Goal: Task Accomplishment & Management: Manage account settings

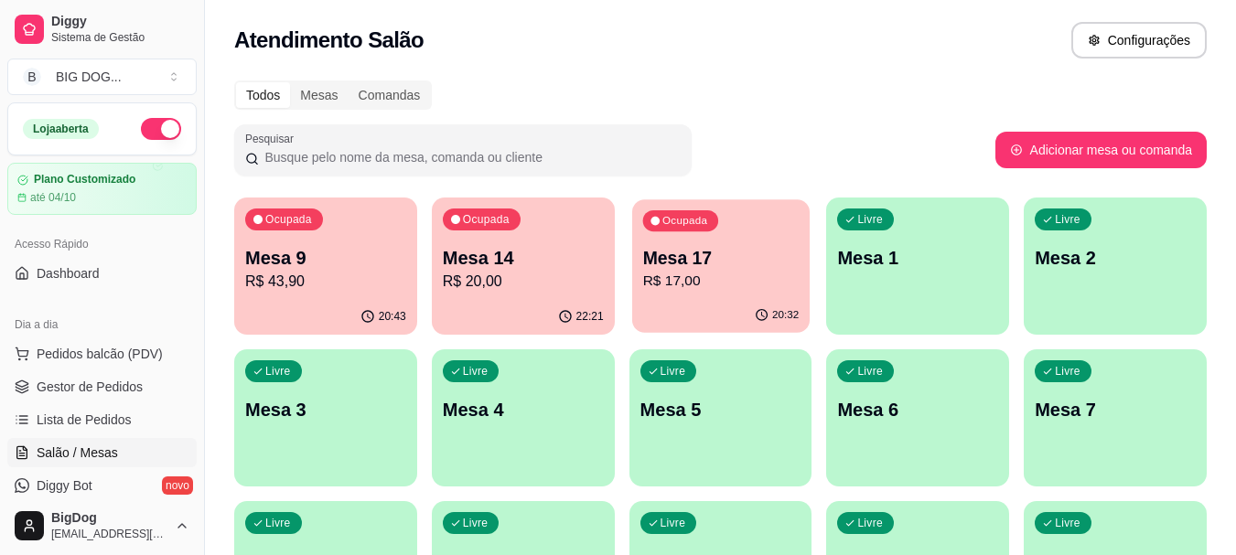
click at [702, 290] on p "R$ 17,00" at bounding box center [720, 281] width 156 height 21
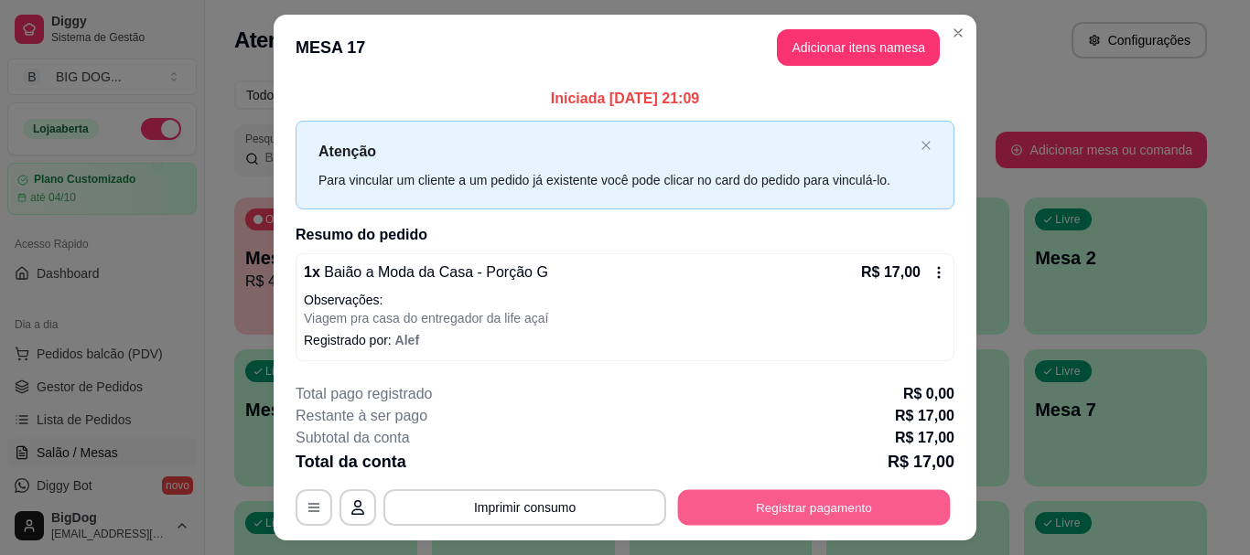
click at [841, 491] on button "Registrar pagamento" at bounding box center [814, 508] width 273 height 36
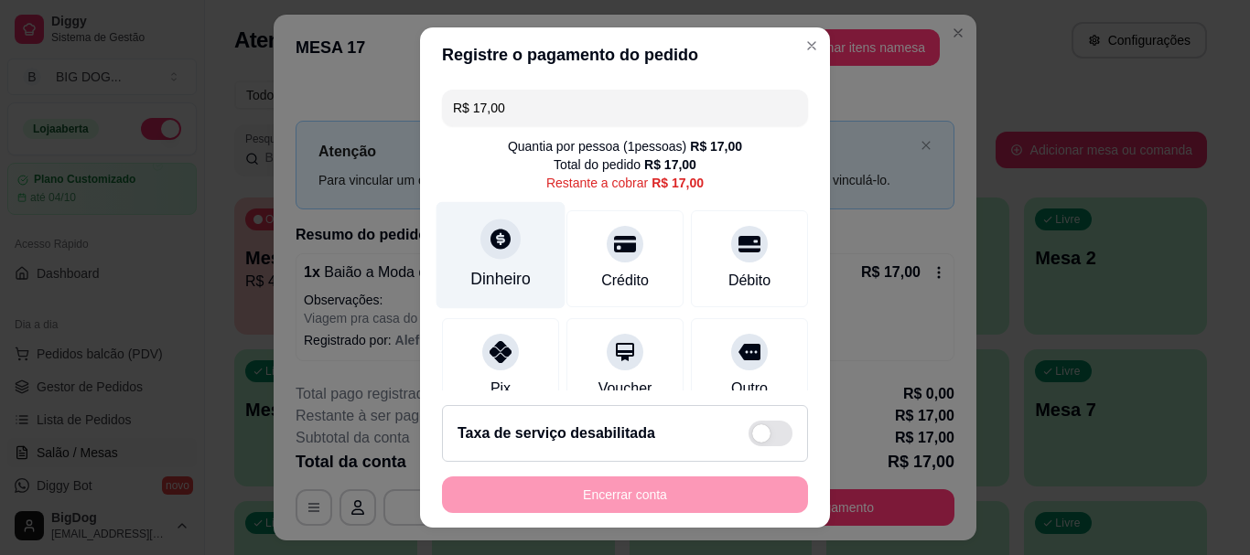
click at [525, 251] on div "Dinheiro" at bounding box center [500, 255] width 129 height 107
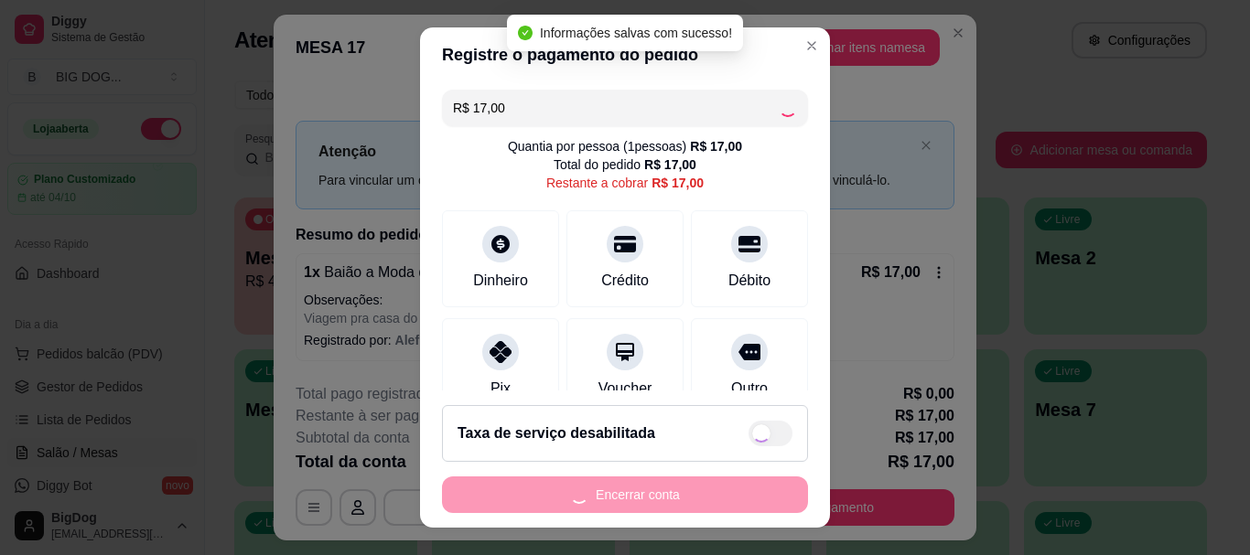
type input "R$ 0,00"
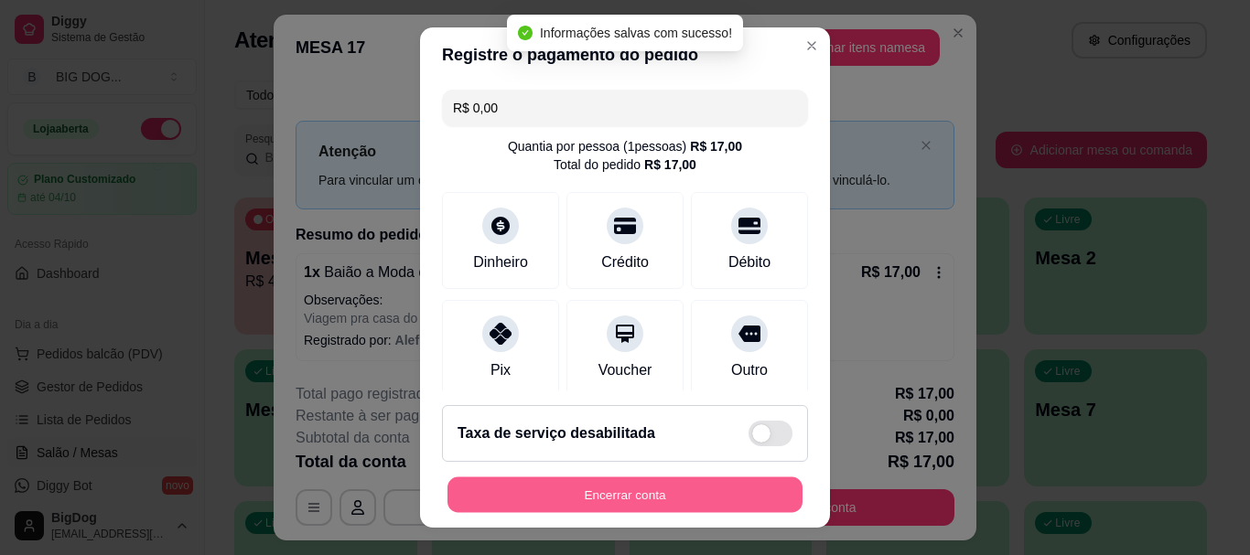
click at [643, 496] on button "Encerrar conta" at bounding box center [624, 495] width 355 height 36
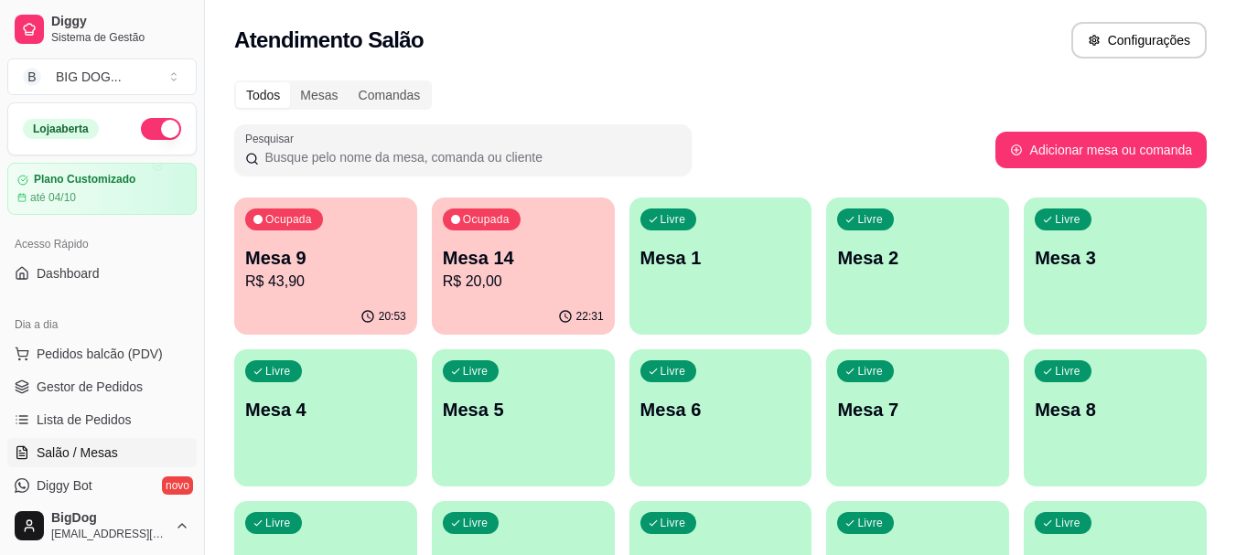
click at [531, 275] on p "R$ 20,00" at bounding box center [523, 282] width 161 height 22
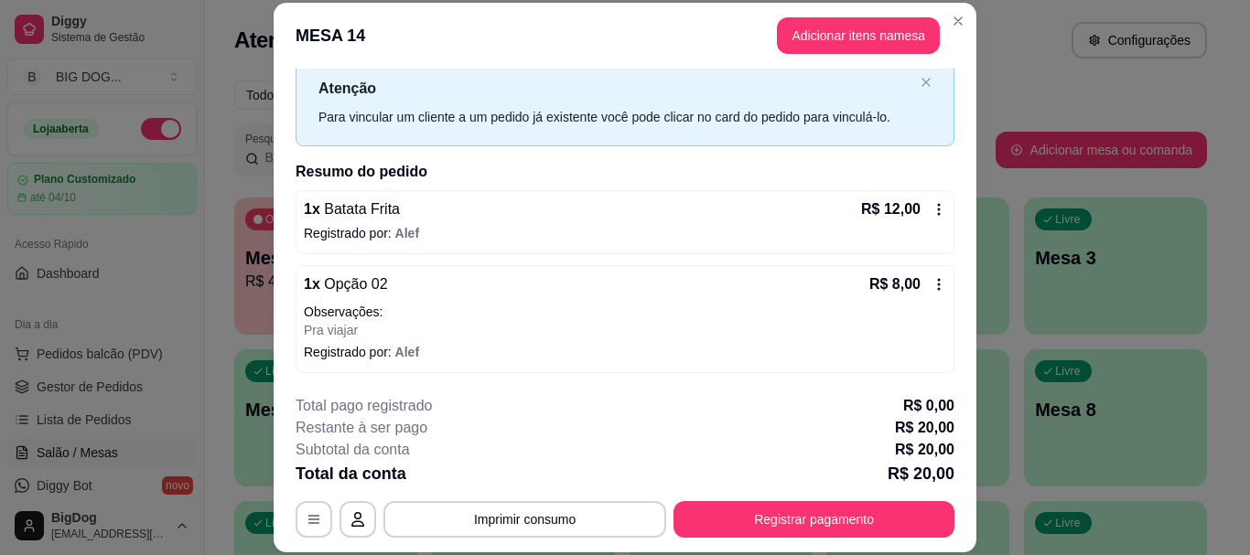
scroll to position [14, 0]
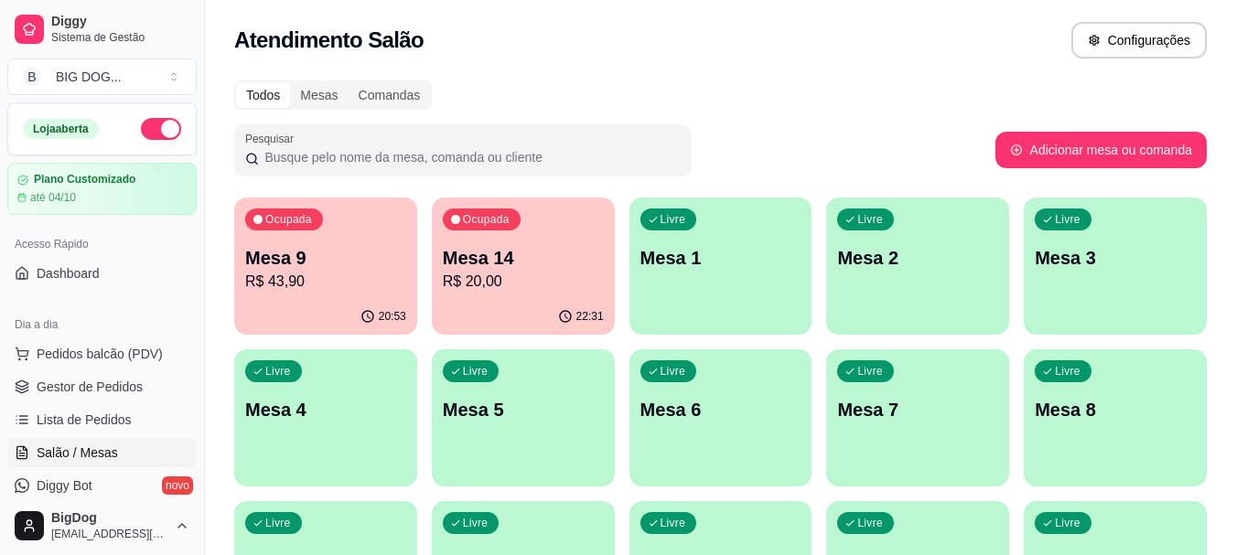
click at [313, 283] on p "R$ 43,90" at bounding box center [325, 282] width 161 height 22
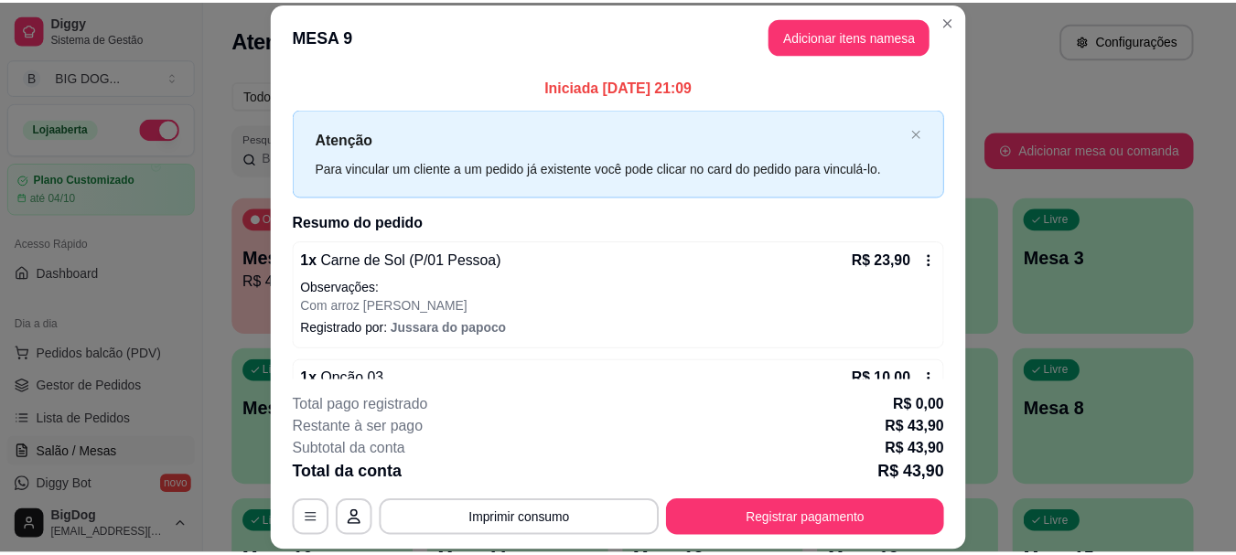
scroll to position [126, 0]
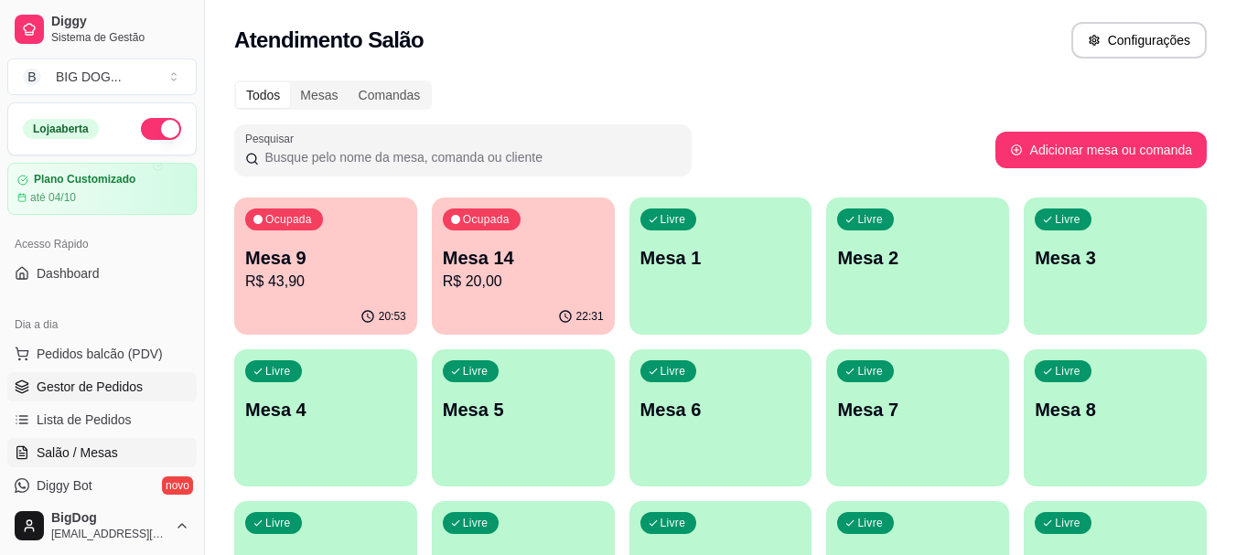
click at [125, 377] on link "Gestor de Pedidos" at bounding box center [101, 386] width 189 height 29
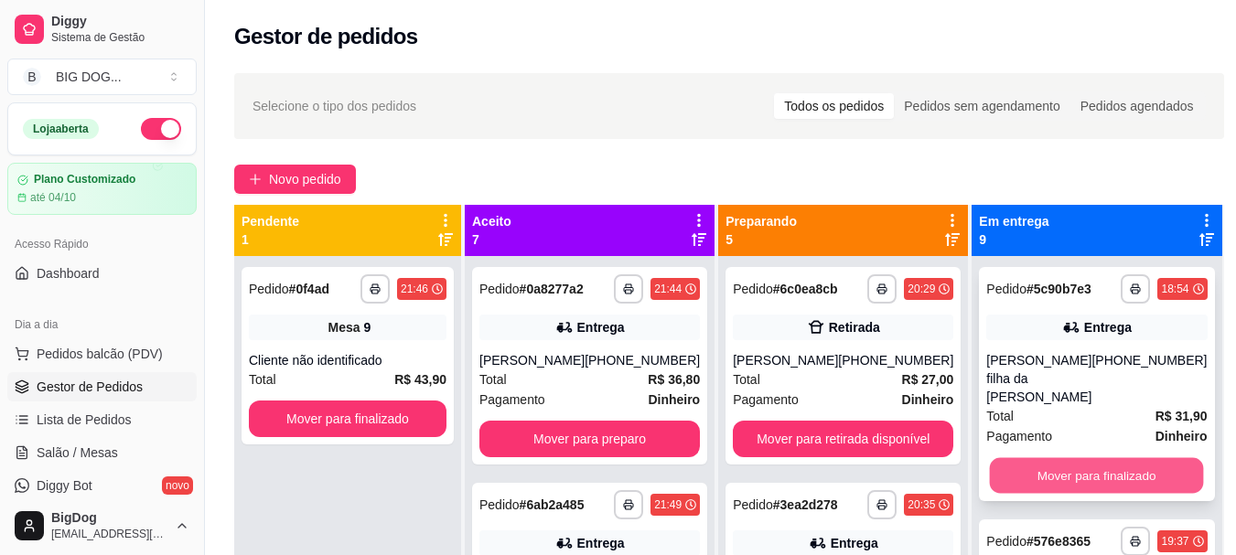
click at [1017, 466] on button "Mover para finalizado" at bounding box center [1097, 476] width 214 height 36
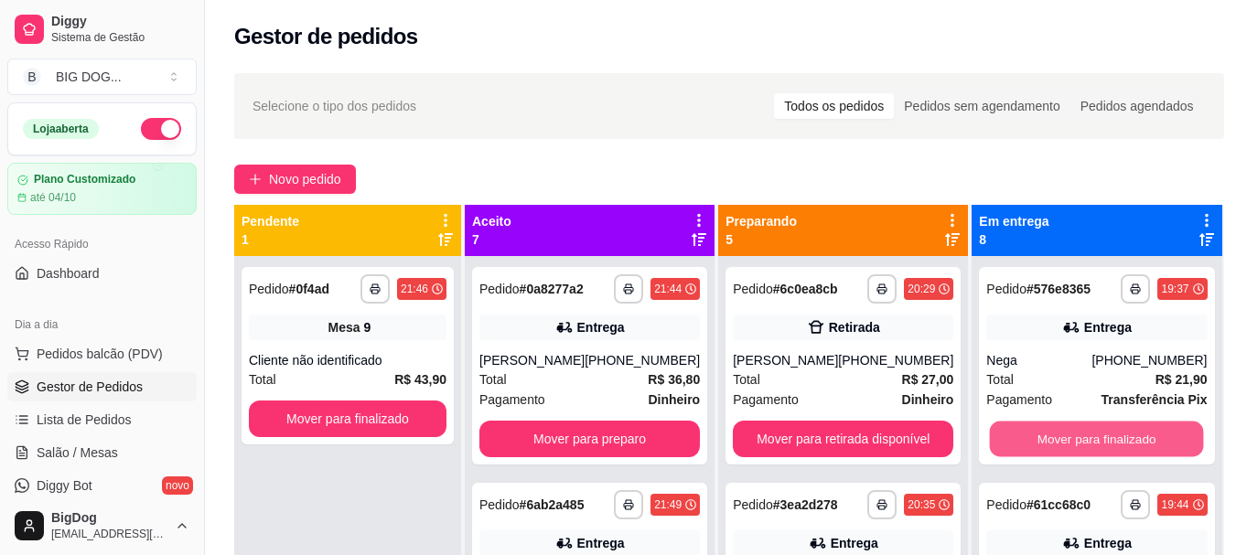
click at [1017, 457] on button "Mover para finalizado" at bounding box center [1097, 440] width 214 height 36
click at [1032, 446] on button "Mover para finalizado" at bounding box center [1096, 439] width 220 height 37
click at [1032, 446] on button "Mover para finalizado" at bounding box center [1097, 440] width 214 height 36
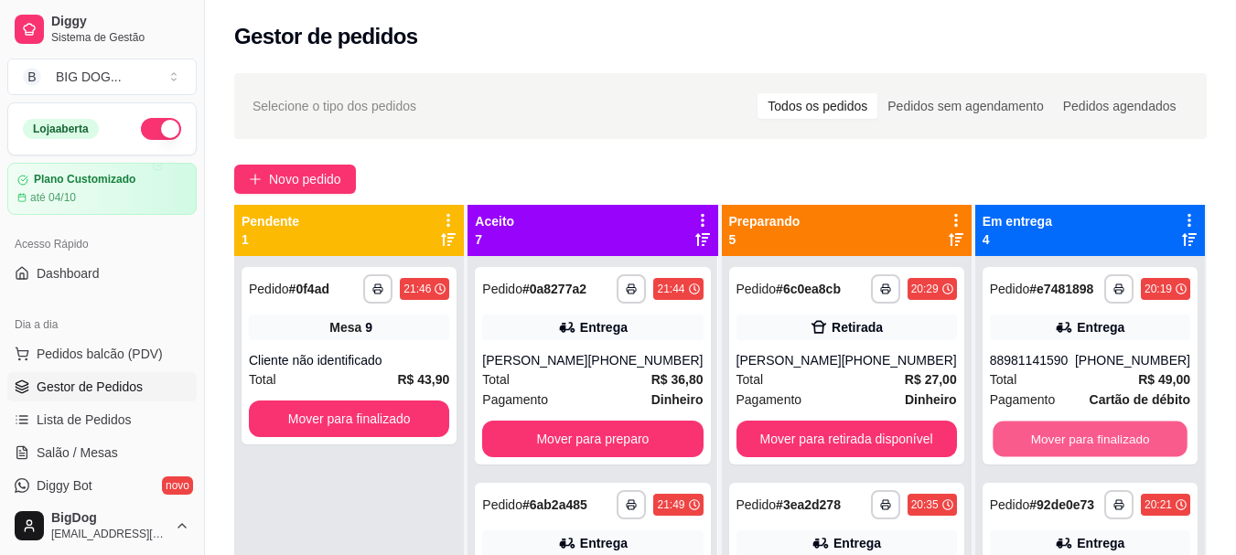
click at [1032, 446] on button "Mover para finalizado" at bounding box center [1090, 440] width 195 height 36
click at [1032, 446] on button "Mover para finalizado" at bounding box center [1090, 439] width 200 height 37
click at [1032, 446] on button "Mover para finalizado" at bounding box center [1090, 440] width 195 height 36
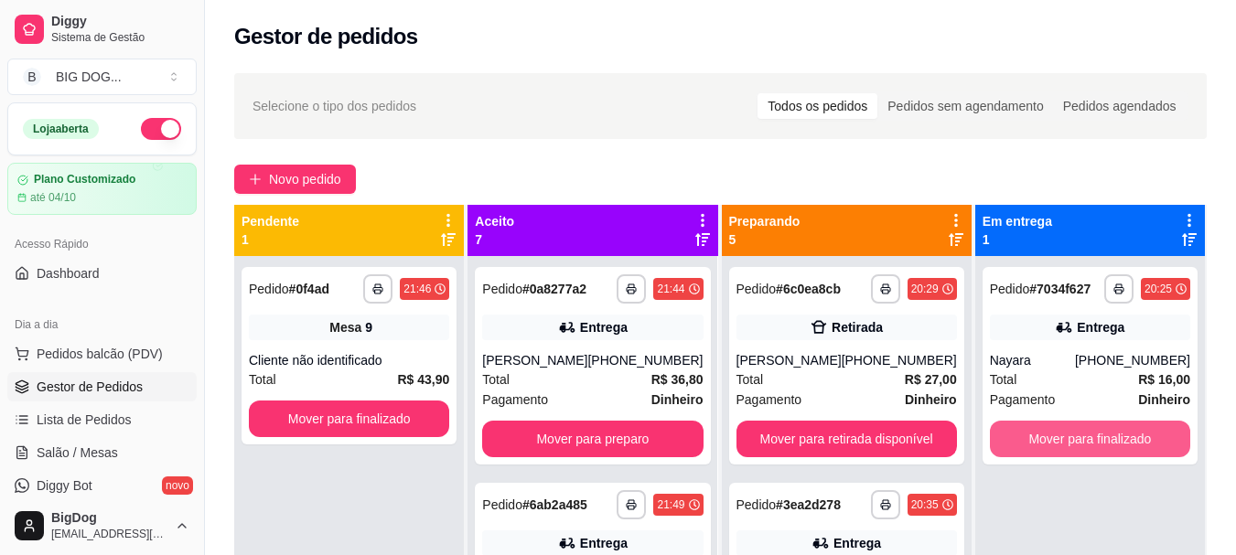
click at [1032, 446] on button "Mover para finalizado" at bounding box center [1090, 439] width 200 height 37
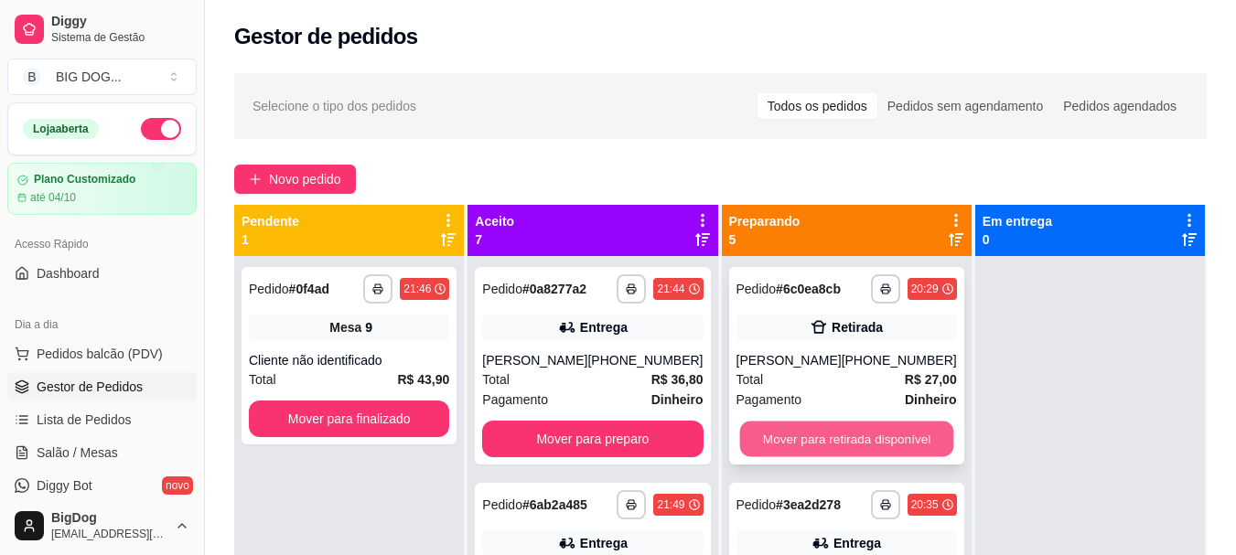
click at [869, 447] on button "Mover para retirada disponível" at bounding box center [846, 440] width 214 height 36
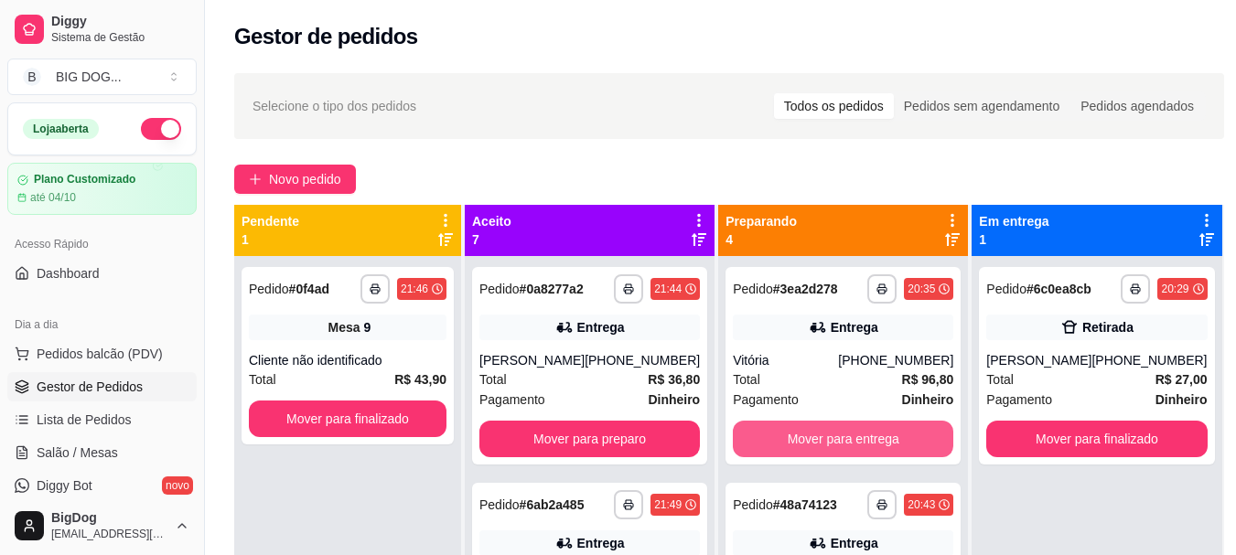
click at [869, 447] on button "Mover para entrega" at bounding box center [843, 439] width 220 height 37
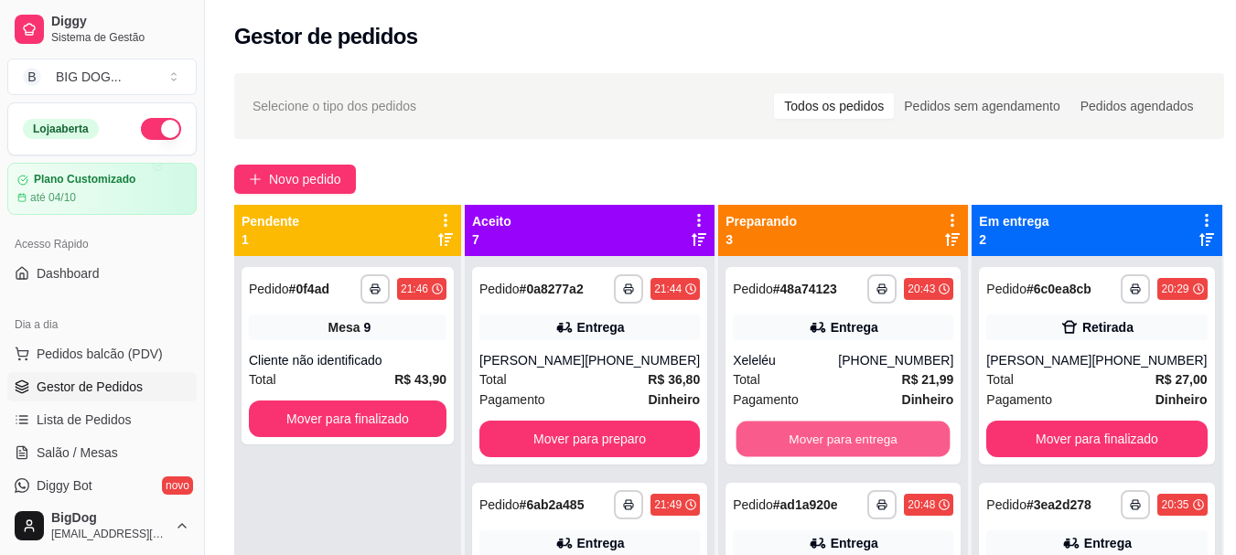
click at [869, 447] on button "Mover para entrega" at bounding box center [843, 440] width 214 height 36
click at [869, 447] on button "Mover para entrega" at bounding box center [843, 439] width 220 height 37
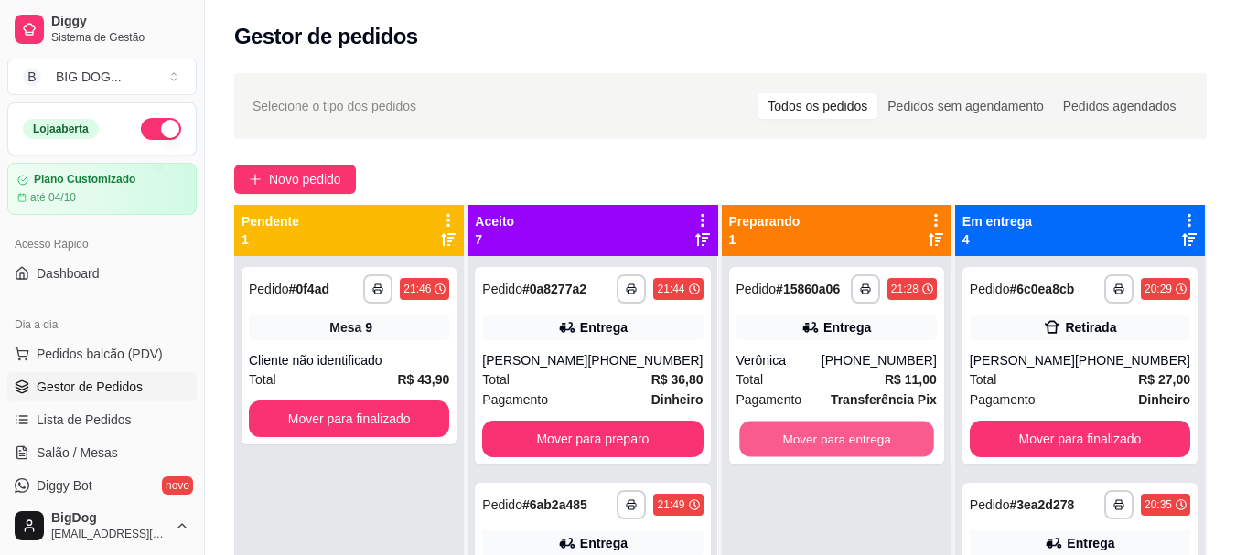
click at [869, 447] on button "Mover para entrega" at bounding box center [836, 440] width 195 height 36
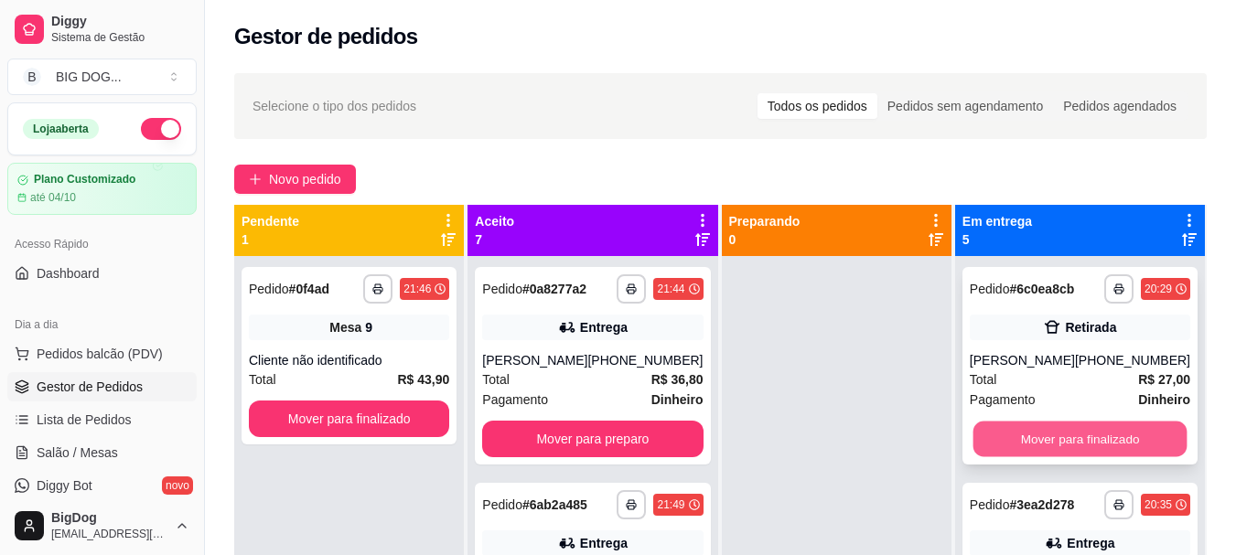
click at [1034, 435] on button "Mover para finalizado" at bounding box center [1080, 440] width 214 height 36
click at [1034, 435] on button "Mover para finalizado" at bounding box center [1080, 439] width 220 height 37
click at [1034, 435] on button "Mover para finalizado" at bounding box center [1080, 440] width 214 height 36
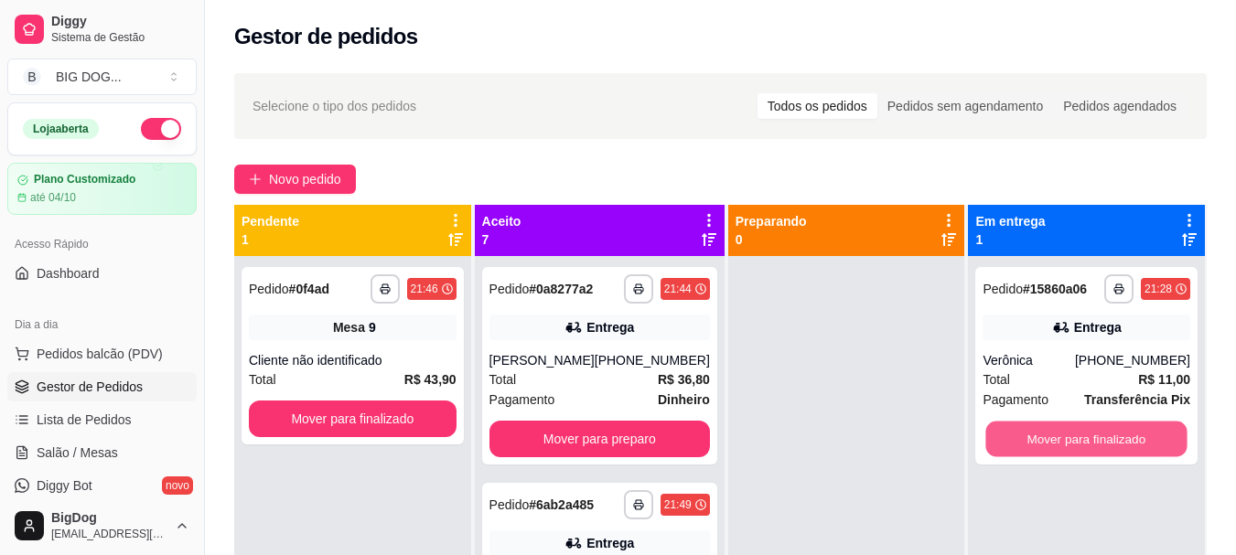
click at [1034, 435] on button "Mover para finalizado" at bounding box center [1086, 440] width 201 height 36
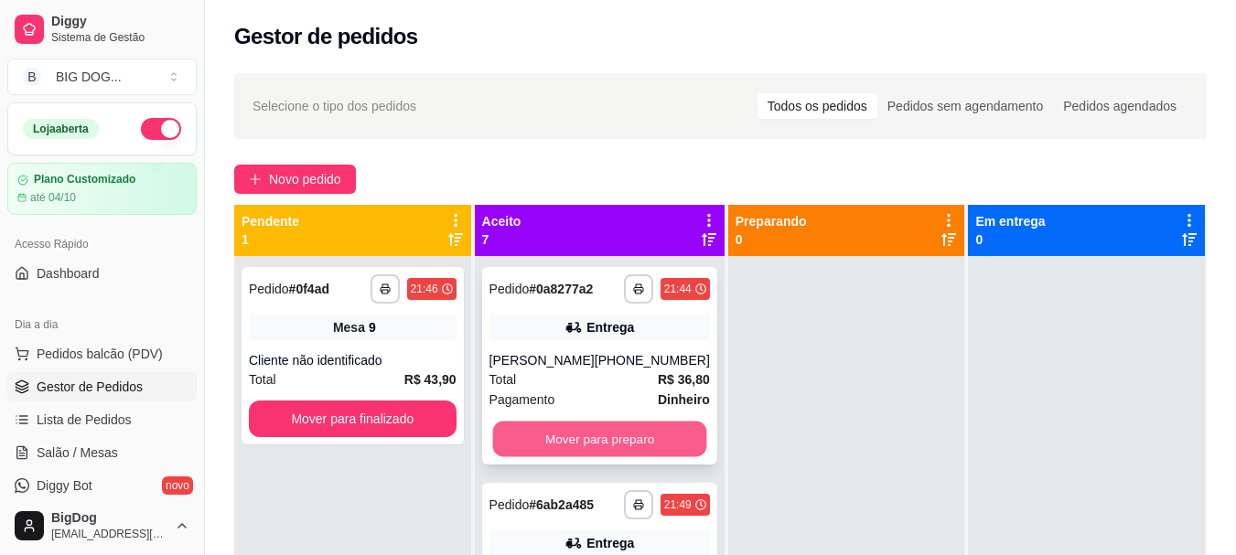
click at [623, 446] on button "Mover para preparo" at bounding box center [599, 440] width 214 height 36
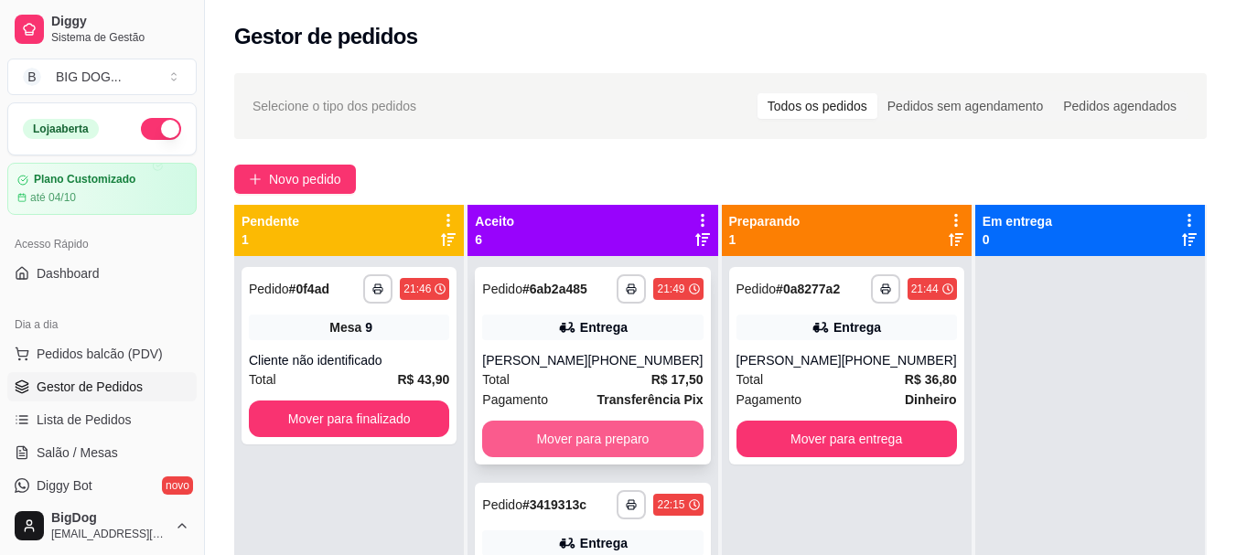
click at [657, 425] on button "Mover para preparo" at bounding box center [592, 439] width 220 height 37
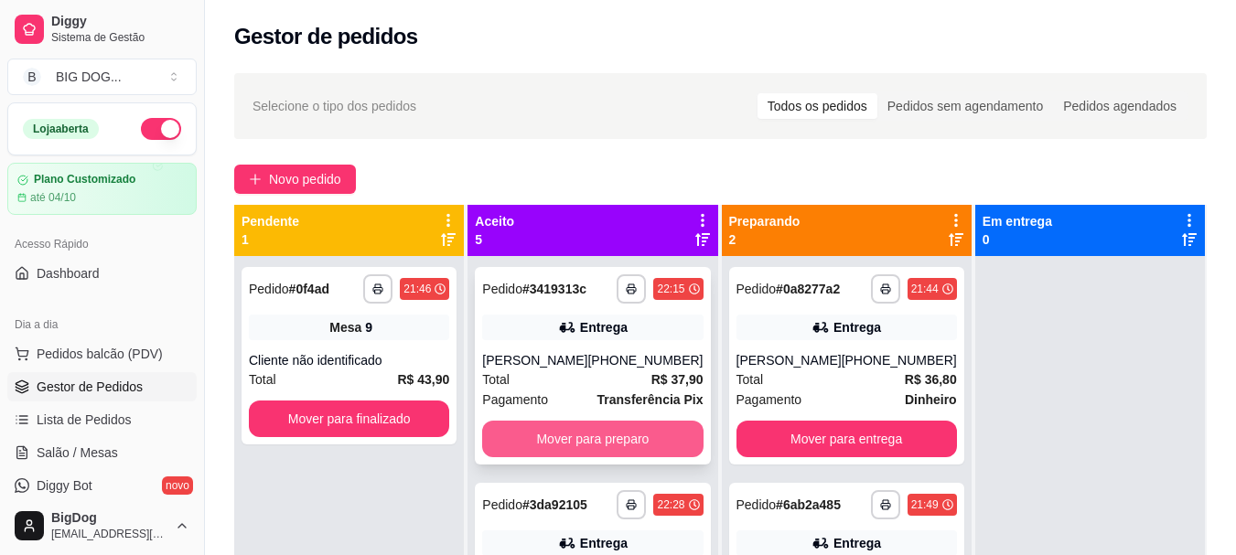
click at [648, 427] on button "Mover para preparo" at bounding box center [592, 439] width 220 height 37
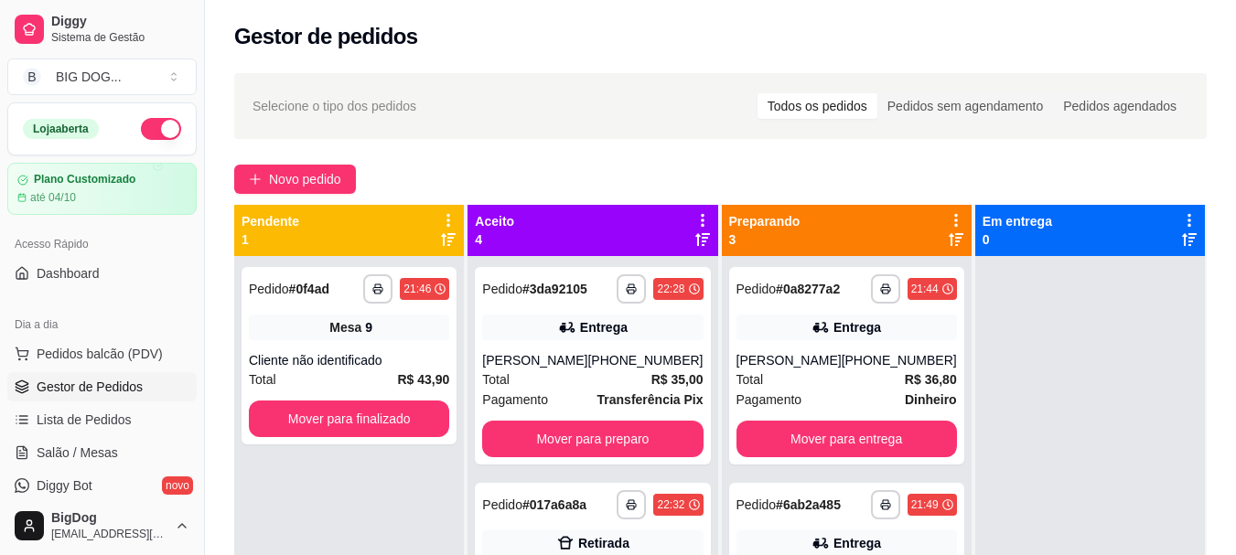
click at [648, 410] on span "Transferência Pix" at bounding box center [650, 400] width 106 height 20
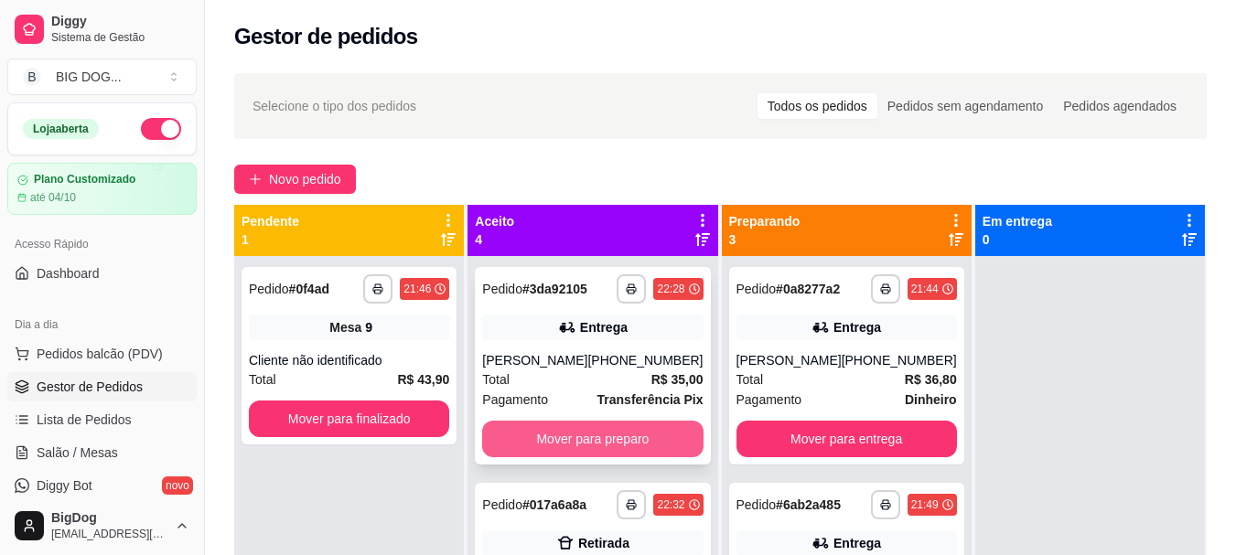
click at [587, 451] on button "Mover para preparo" at bounding box center [592, 439] width 220 height 37
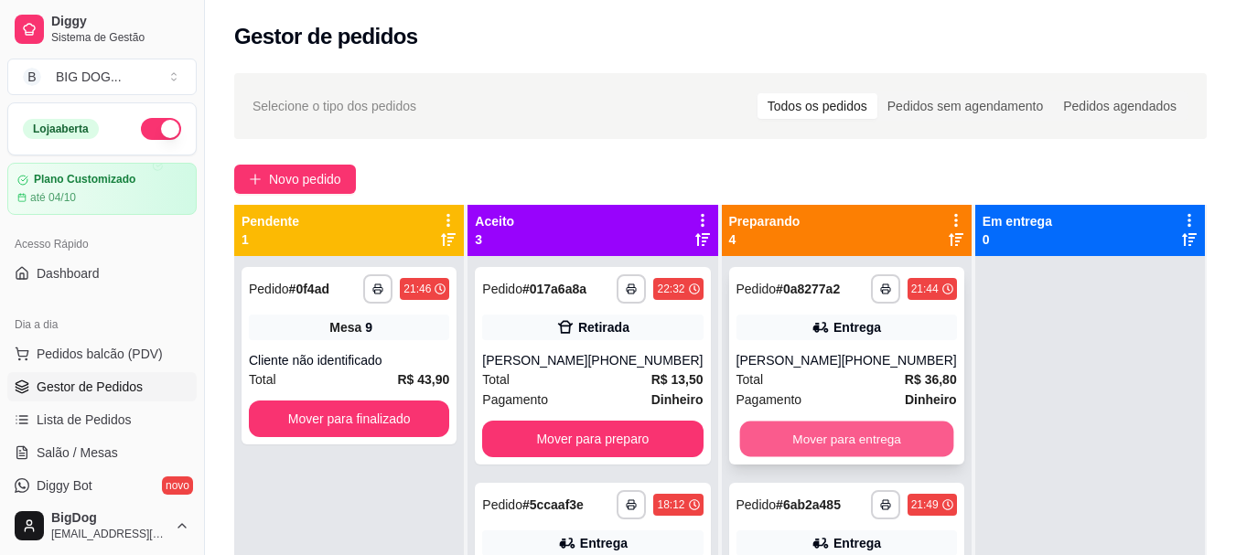
click at [779, 440] on button "Mover para entrega" at bounding box center [846, 440] width 214 height 36
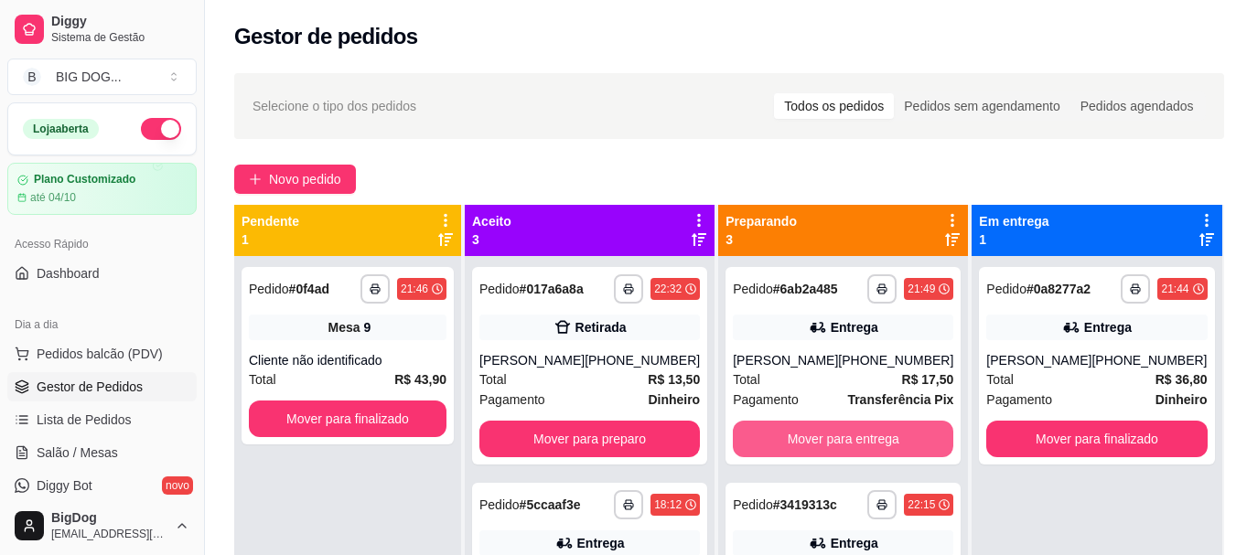
click at [779, 440] on button "Mover para entrega" at bounding box center [843, 439] width 220 height 37
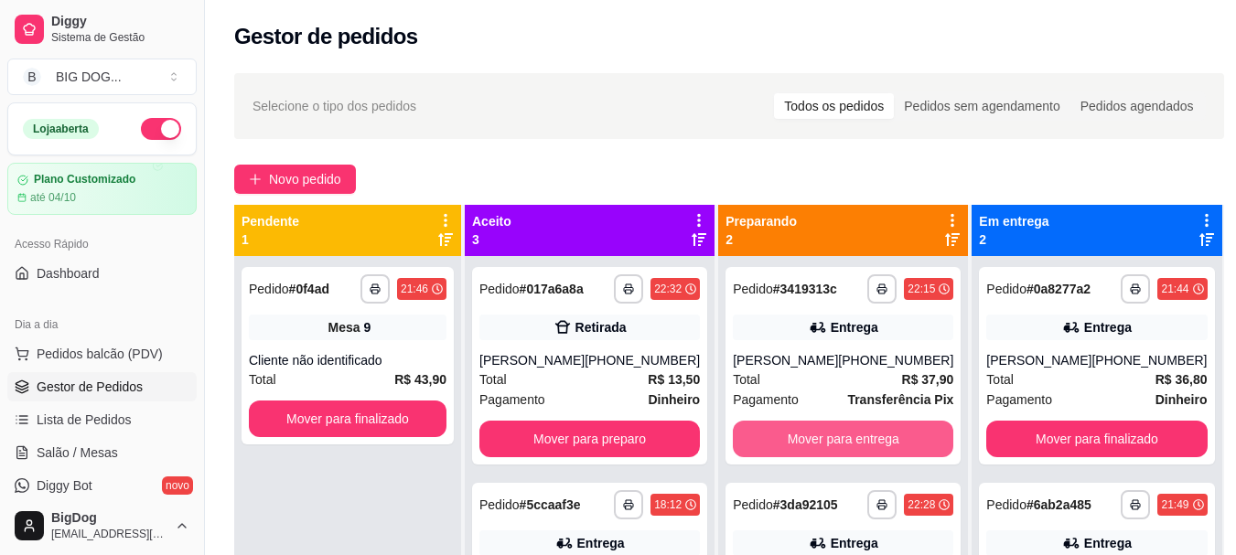
click at [779, 440] on button "Mover para entrega" at bounding box center [843, 439] width 220 height 37
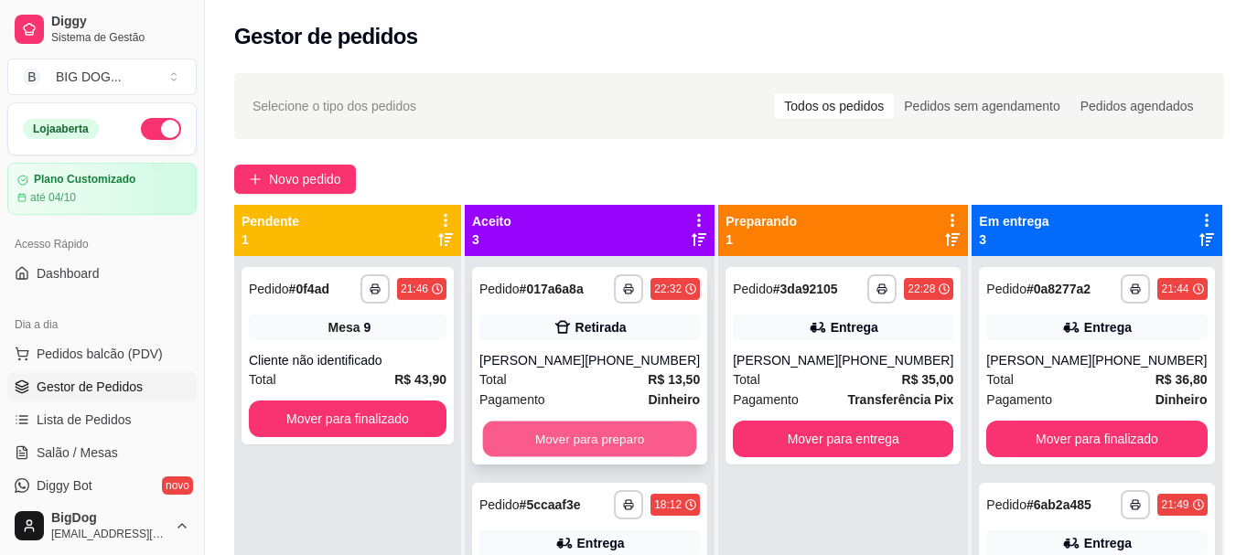
click at [606, 457] on button "Mover para preparo" at bounding box center [590, 440] width 214 height 36
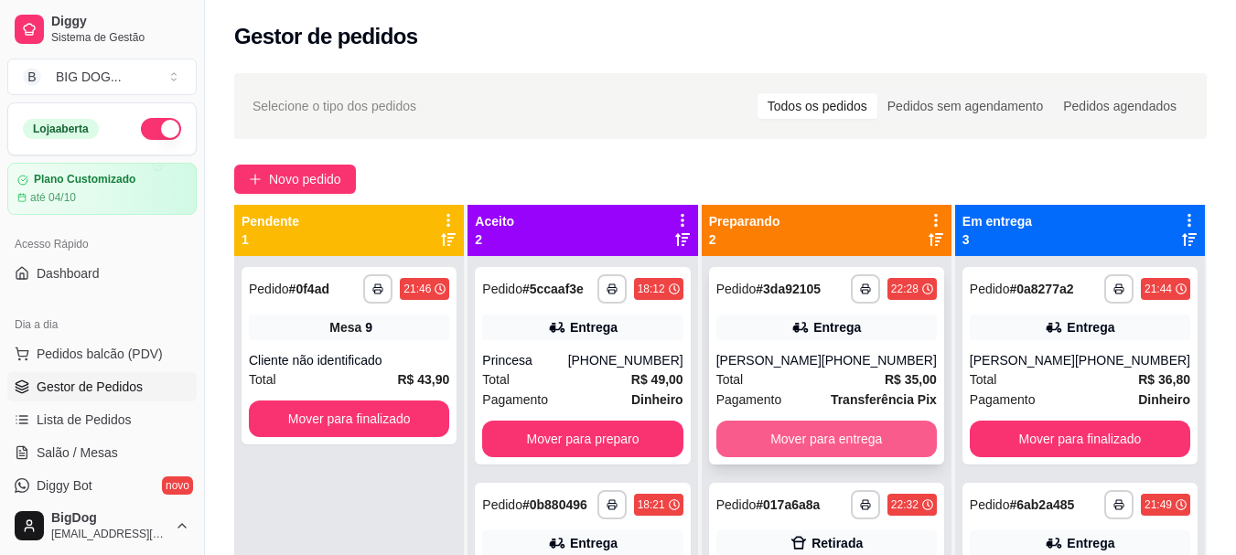
click at [748, 448] on button "Mover para entrega" at bounding box center [826, 439] width 220 height 37
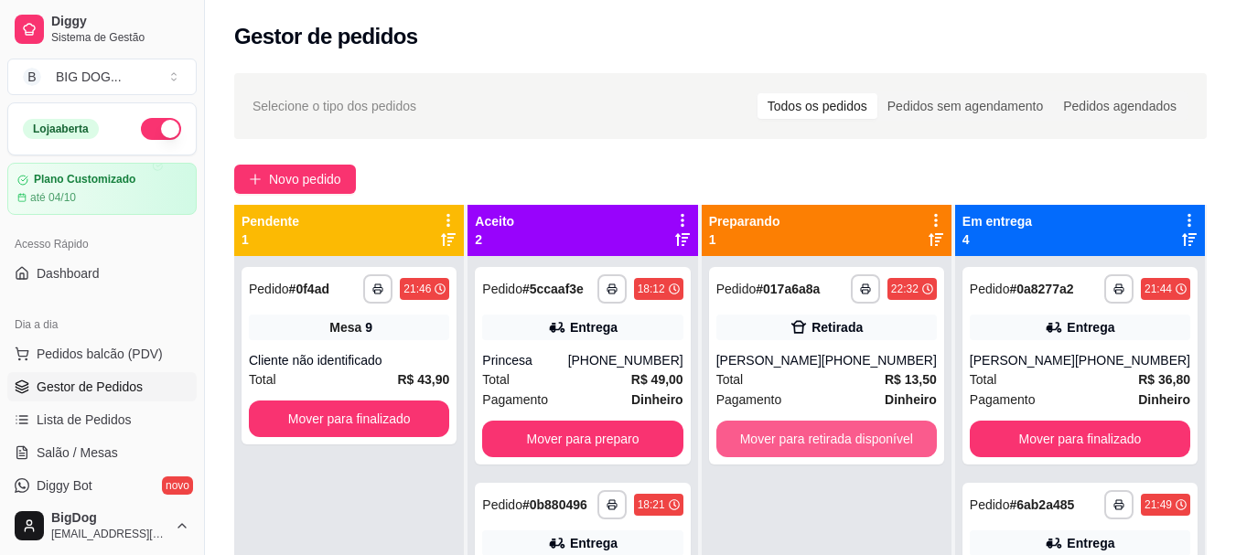
click at [748, 448] on button "Mover para retirada disponível" at bounding box center [826, 439] width 220 height 37
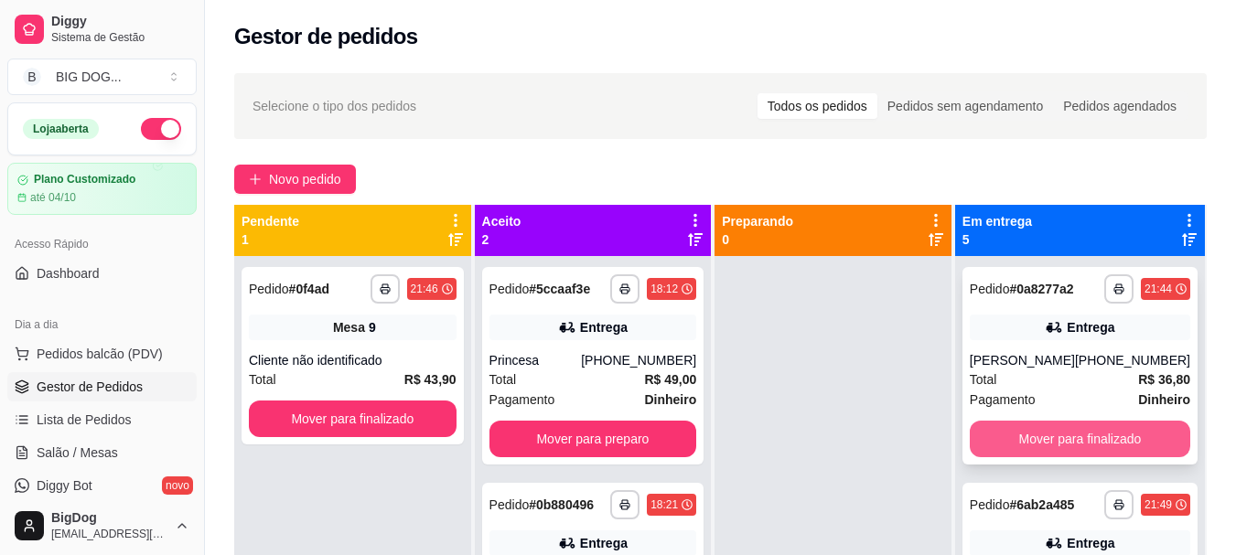
click at [1010, 438] on button "Mover para finalizado" at bounding box center [1080, 439] width 220 height 37
click at [1010, 438] on button "Mover para finalizado" at bounding box center [1080, 440] width 214 height 36
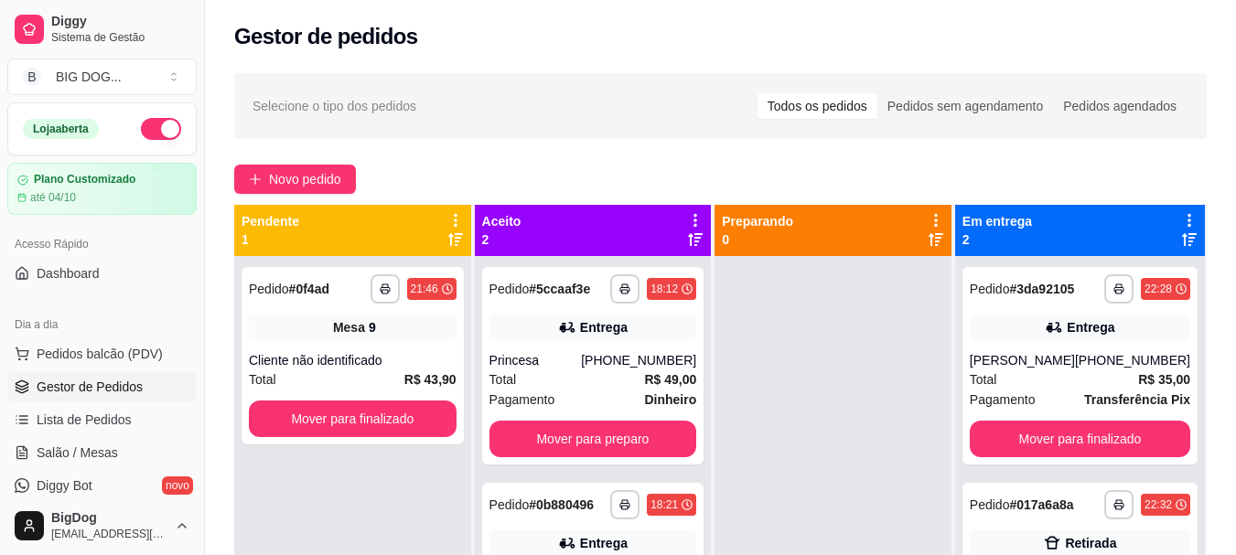
click at [1010, 438] on div "**********" at bounding box center [1079, 366] width 235 height 198
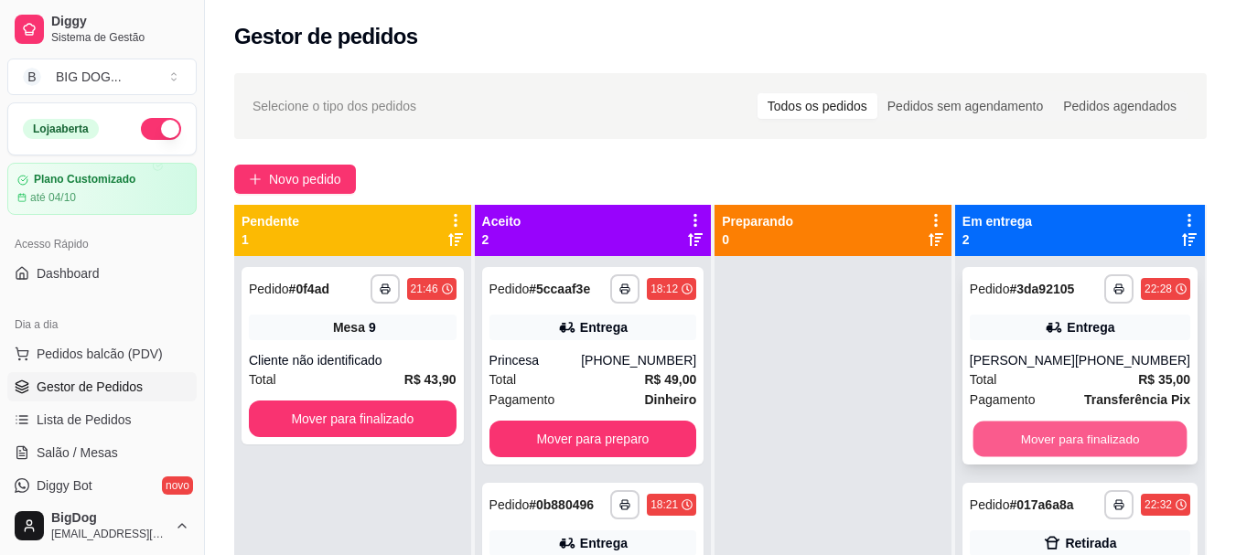
click at [1059, 445] on button "Mover para finalizado" at bounding box center [1080, 440] width 214 height 36
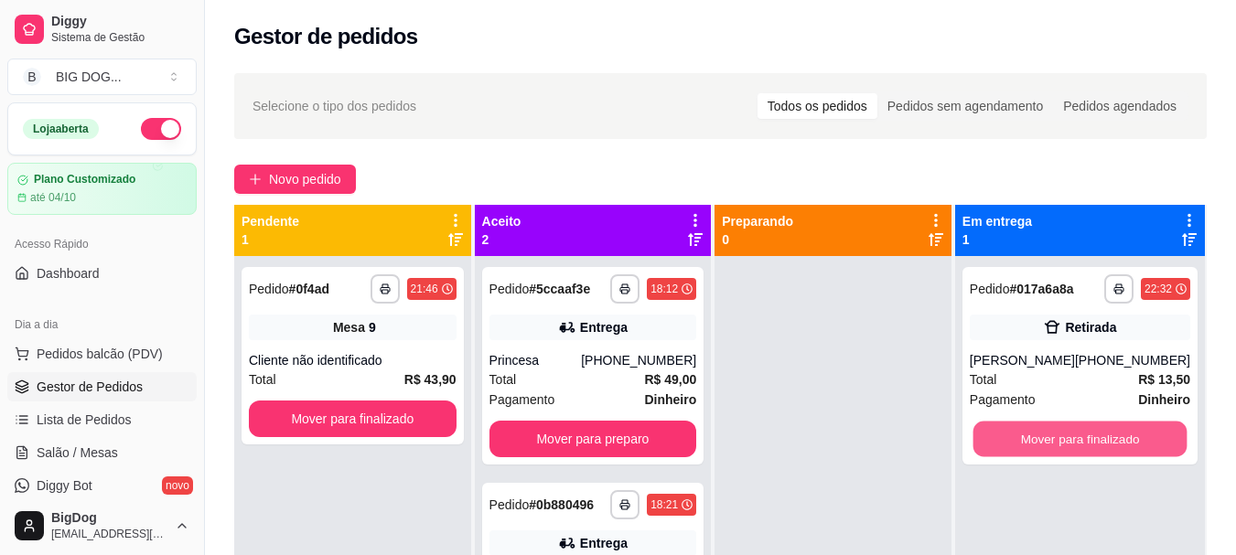
click at [1059, 445] on button "Mover para finalizado" at bounding box center [1080, 440] width 214 height 36
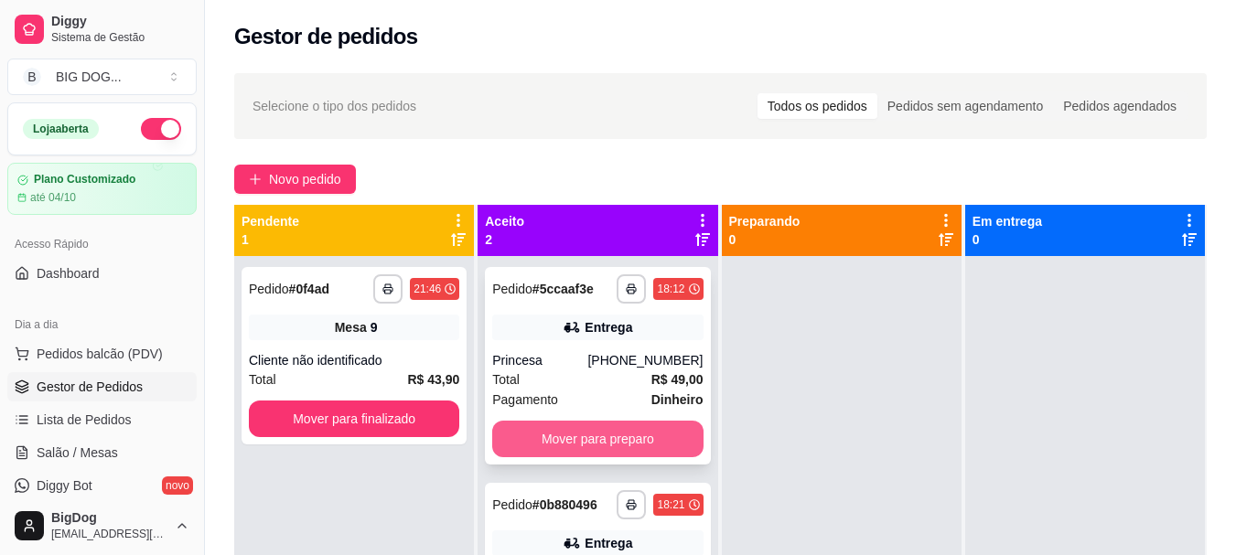
click at [640, 434] on button "Mover para preparo" at bounding box center [597, 439] width 210 height 37
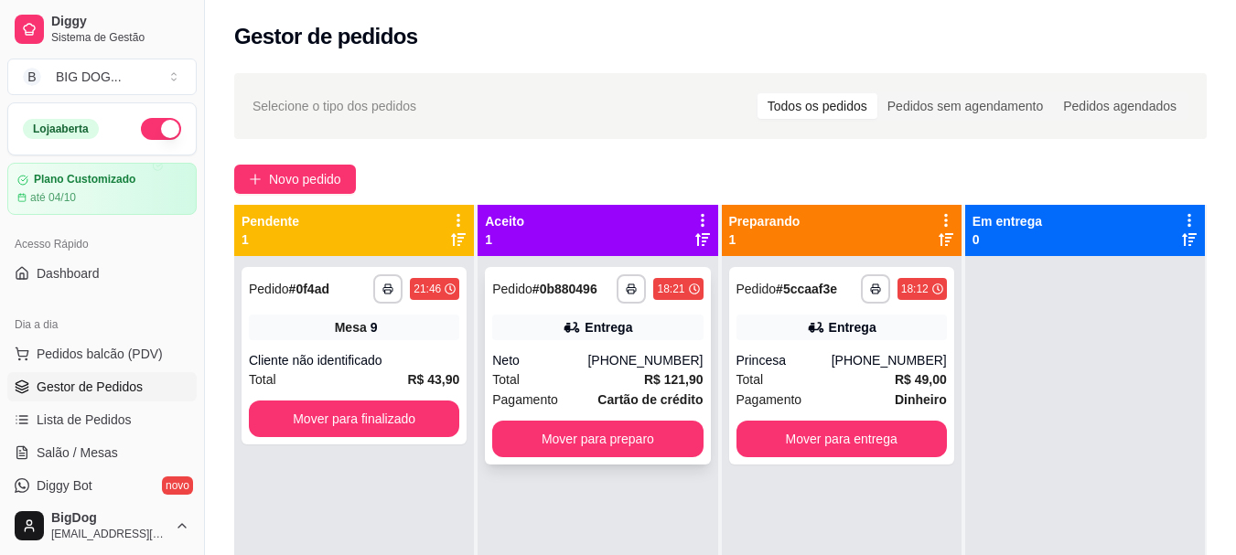
click at [652, 351] on div "[PHONE_NUMBER]" at bounding box center [644, 360] width 115 height 18
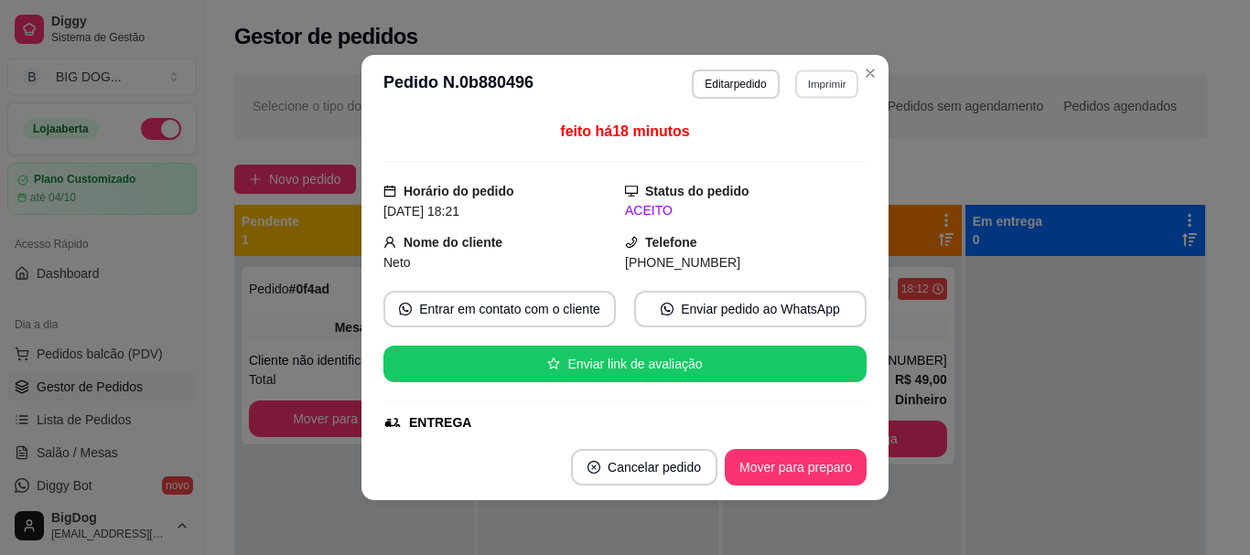
click at [806, 81] on button "Imprimir" at bounding box center [826, 84] width 63 height 28
click at [776, 153] on button "IMPRESSORA" at bounding box center [787, 148] width 128 height 28
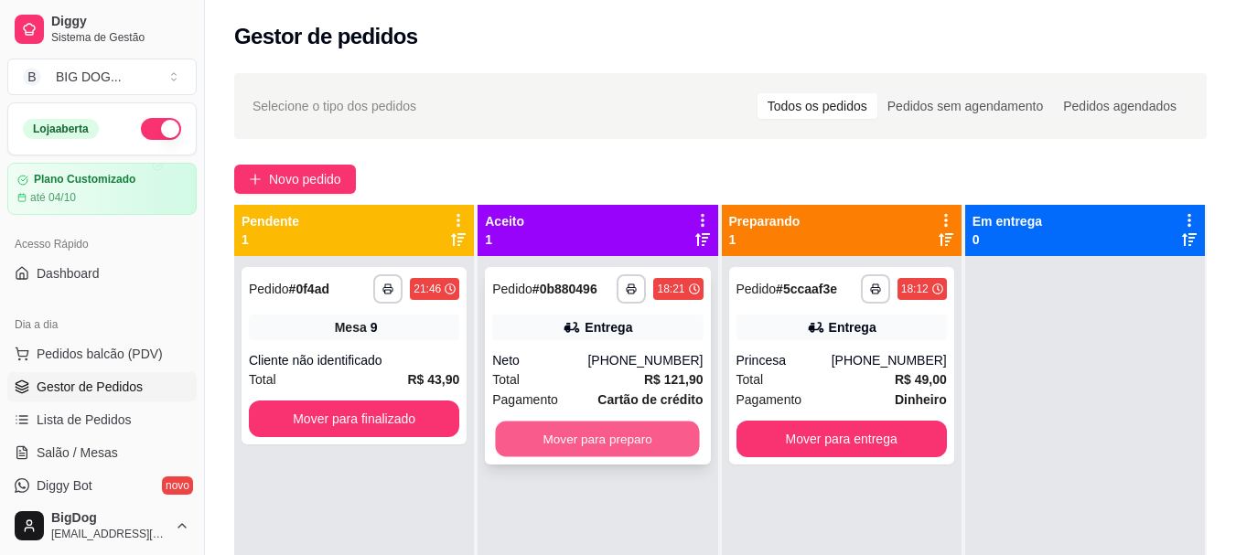
click at [603, 443] on button "Mover para preparo" at bounding box center [598, 440] width 204 height 36
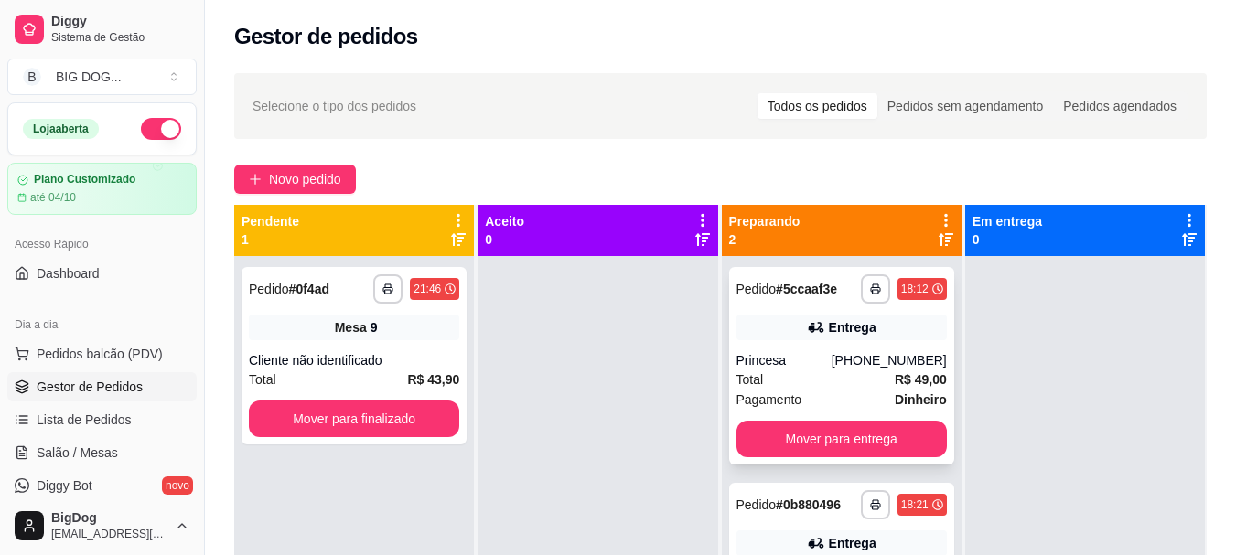
click at [823, 391] on div "Pagamento Dinheiro" at bounding box center [841, 400] width 210 height 20
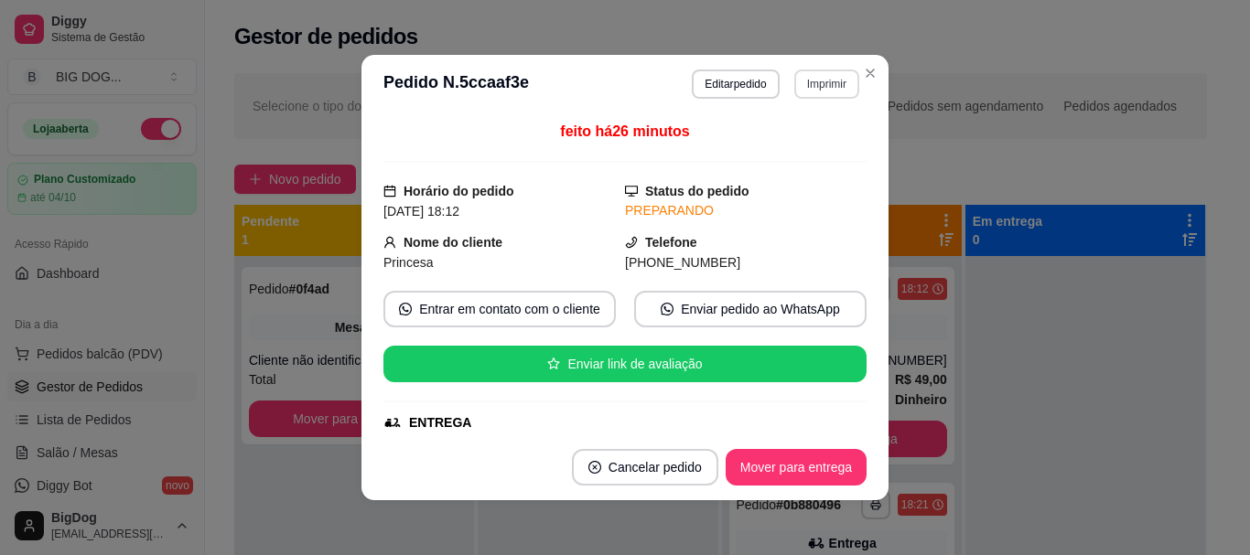
click at [828, 70] on button "Imprimir" at bounding box center [826, 84] width 65 height 29
click at [787, 143] on button "IMPRESSORA" at bounding box center [787, 148] width 128 height 28
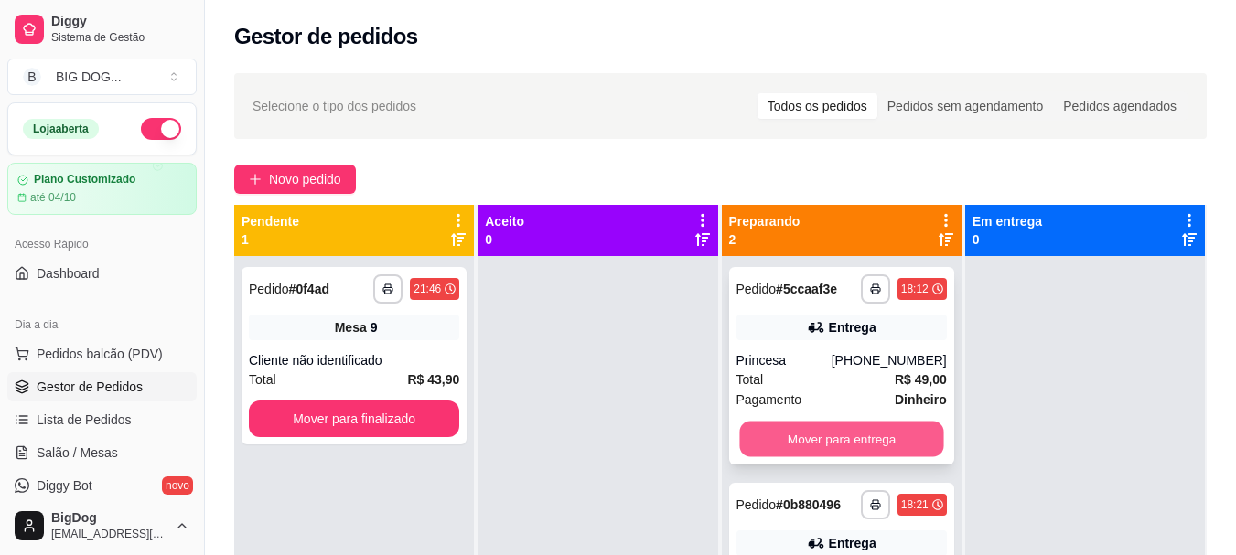
click at [829, 437] on button "Mover para entrega" at bounding box center [841, 440] width 204 height 36
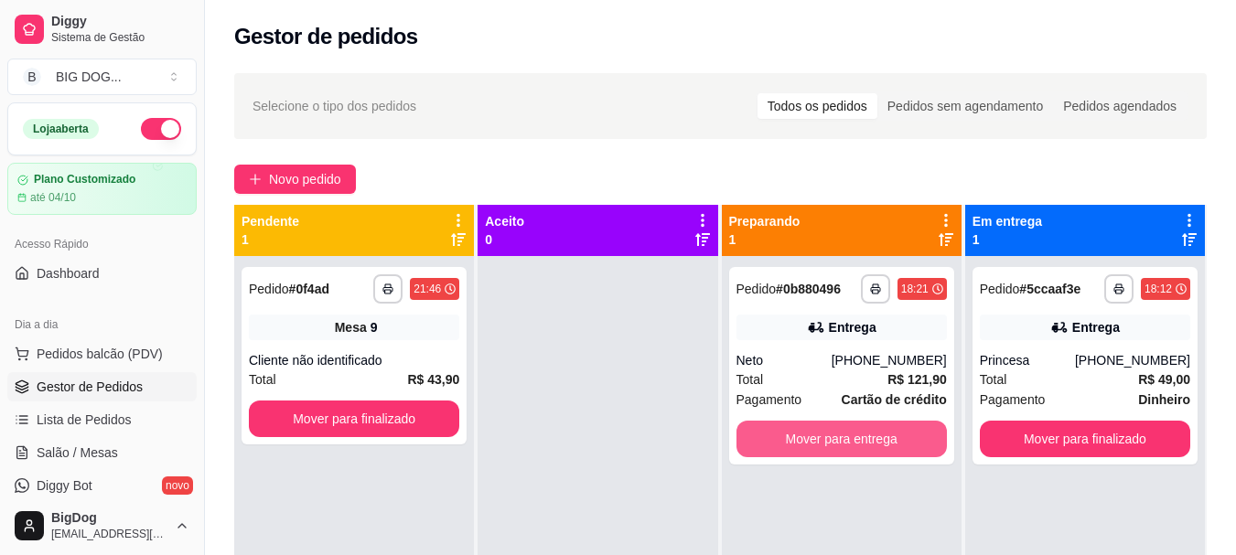
click at [829, 437] on button "Mover para entrega" at bounding box center [841, 439] width 210 height 37
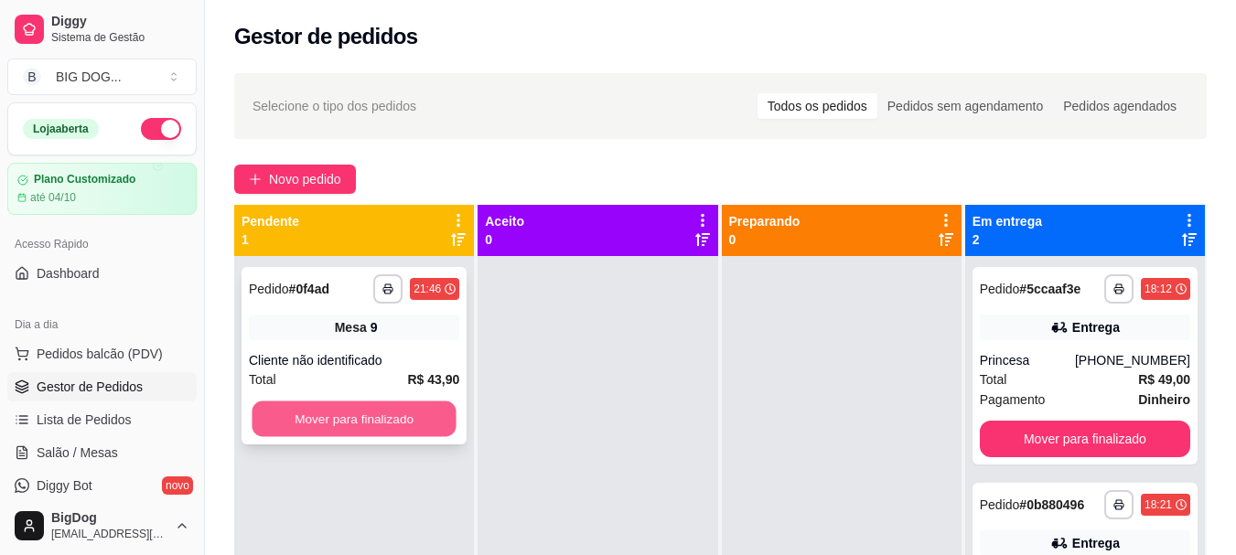
click at [428, 424] on button "Mover para finalizado" at bounding box center [354, 420] width 204 height 36
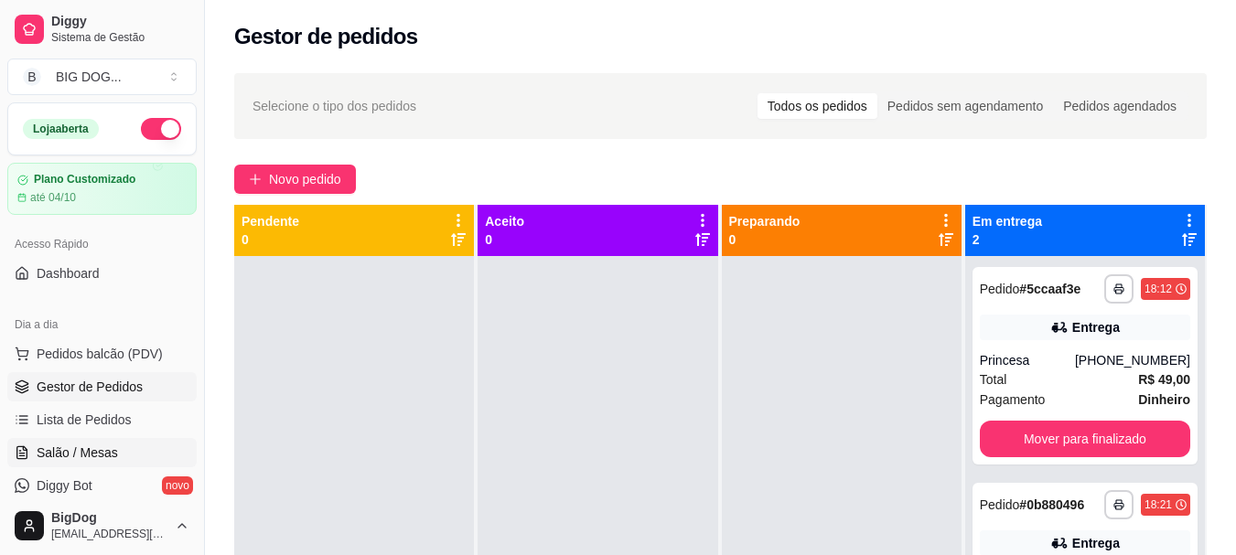
click at [65, 457] on span "Salão / Mesas" at bounding box center [77, 453] width 81 height 18
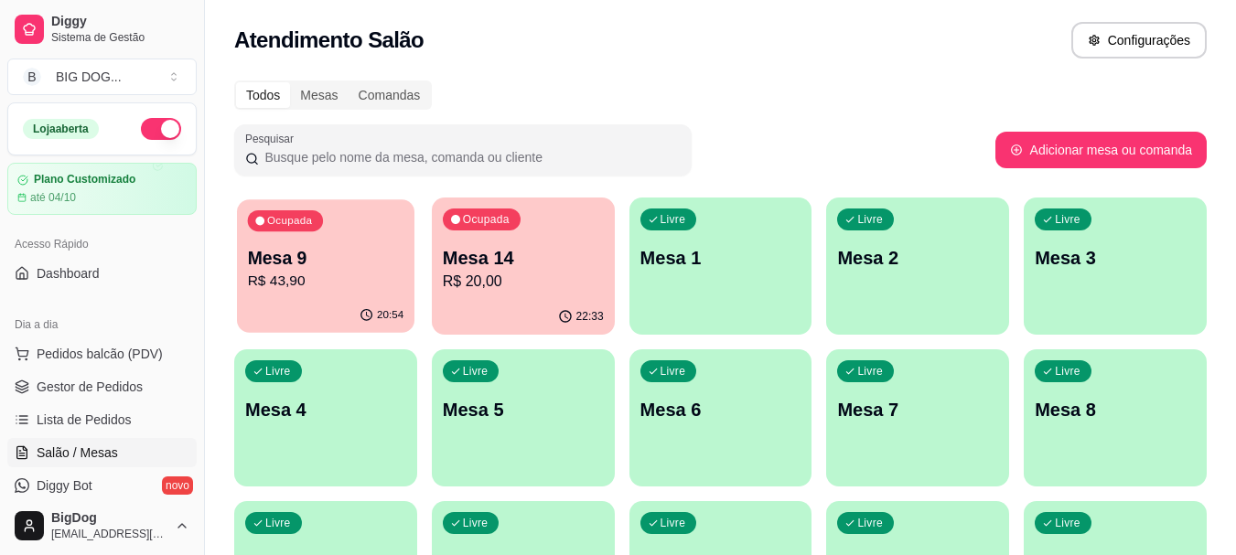
click at [314, 278] on p "R$ 43,90" at bounding box center [326, 281] width 156 height 21
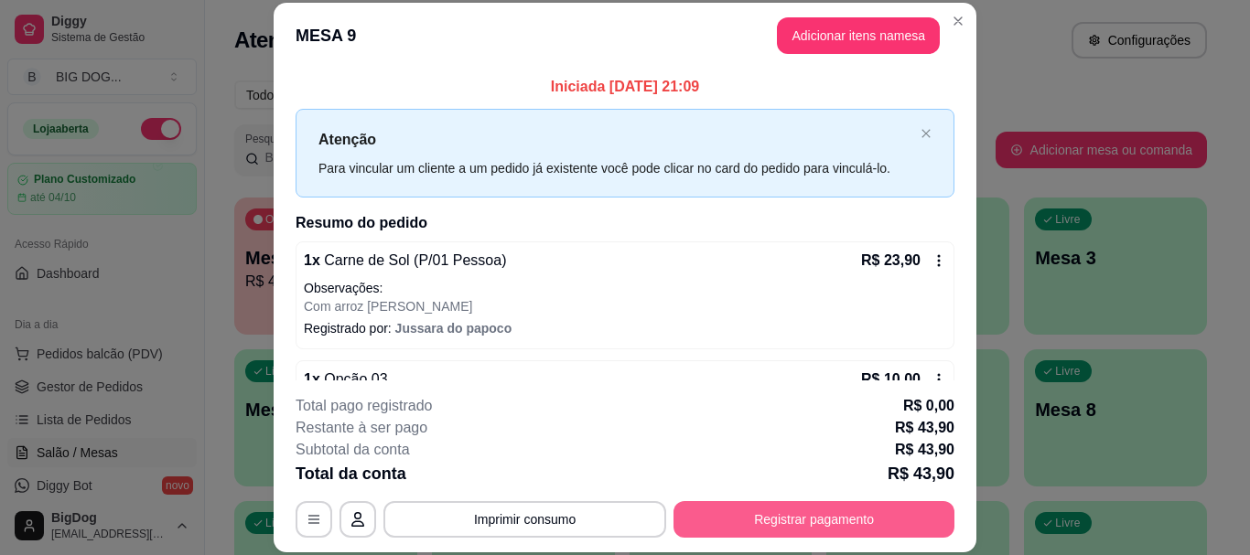
click at [741, 532] on button "Registrar pagamento" at bounding box center [813, 519] width 281 height 37
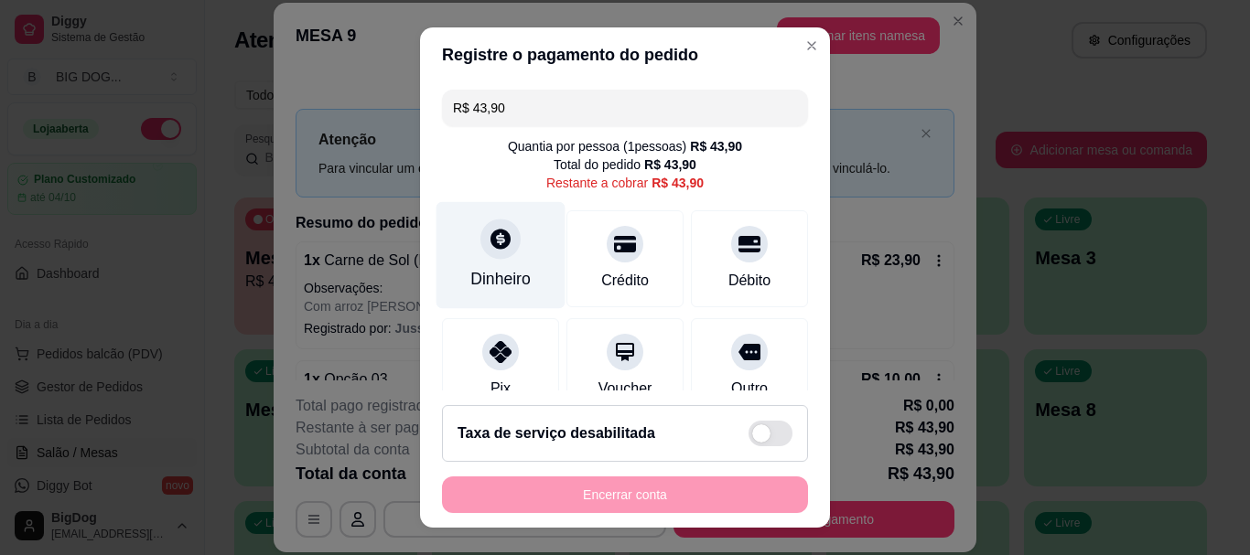
click at [498, 253] on div at bounding box center [500, 240] width 40 height 40
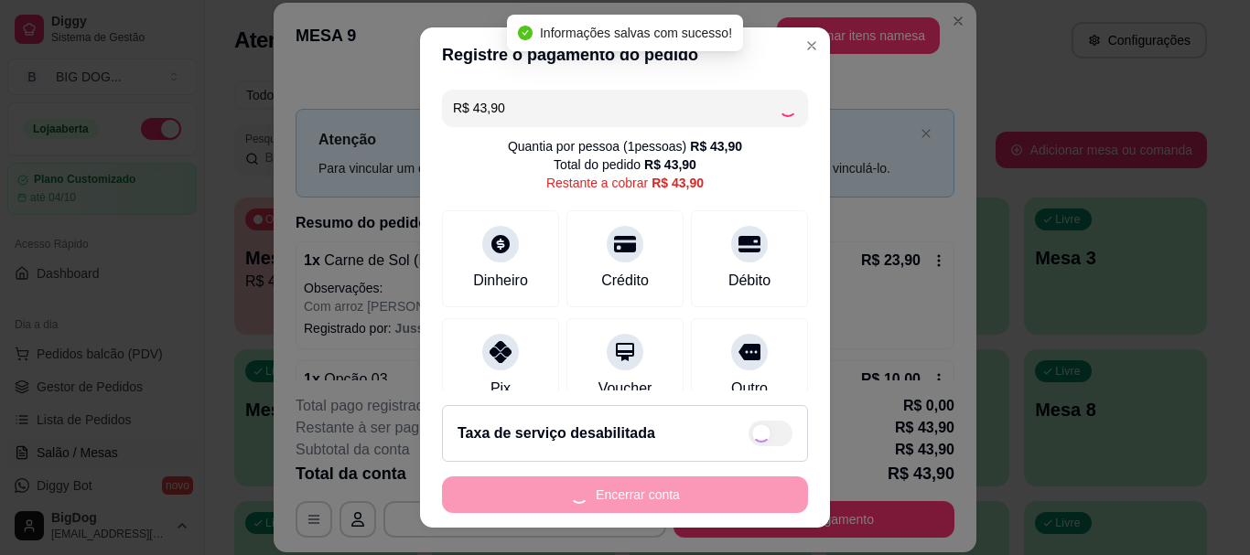
type input "R$ 0,00"
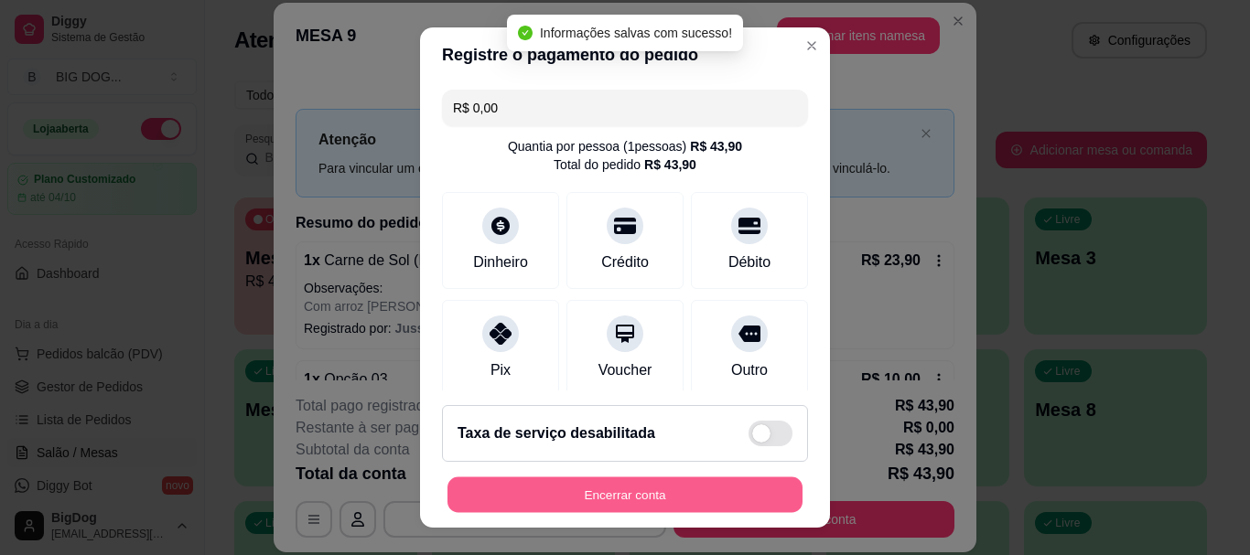
click at [661, 495] on button "Encerrar conta" at bounding box center [624, 495] width 355 height 36
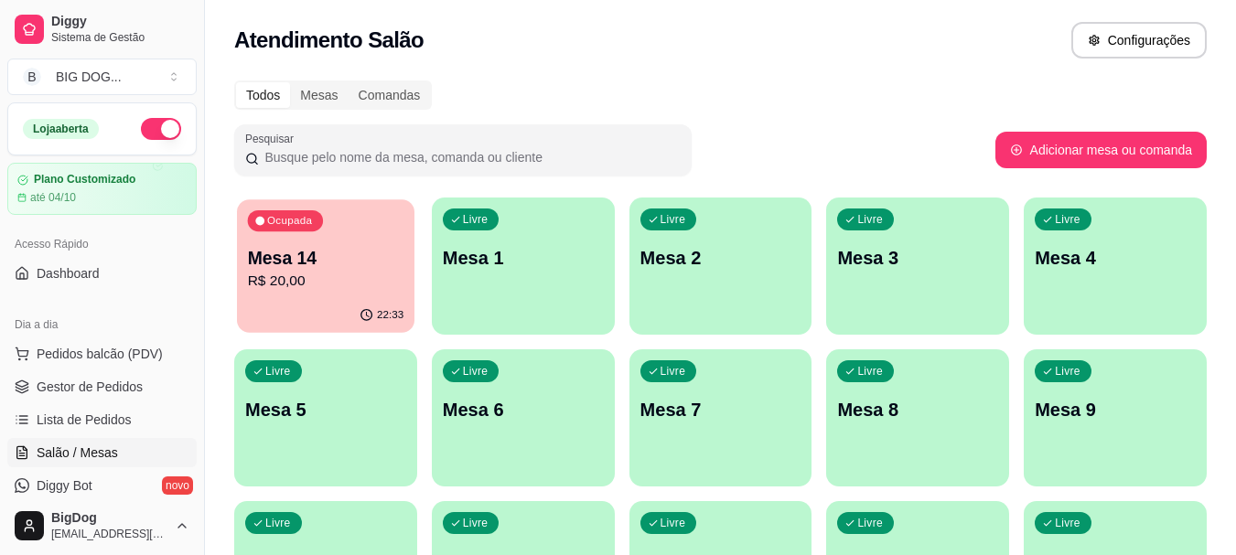
click at [371, 241] on div "Ocupada Mesa 14 R$ 20,00" at bounding box center [325, 248] width 177 height 99
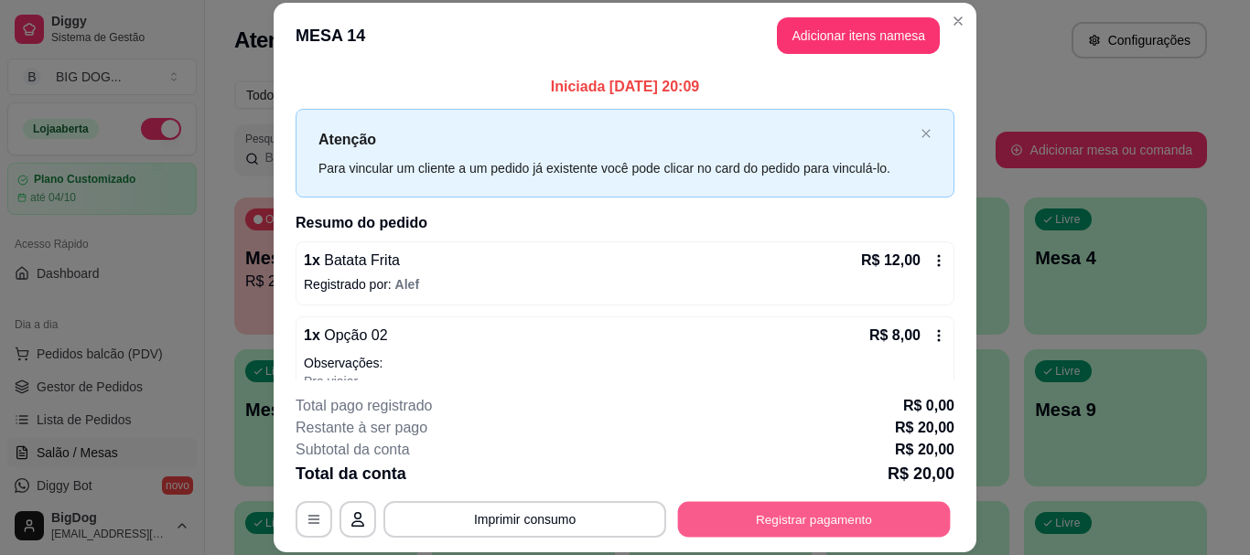
click at [732, 530] on button "Registrar pagamento" at bounding box center [814, 520] width 273 height 36
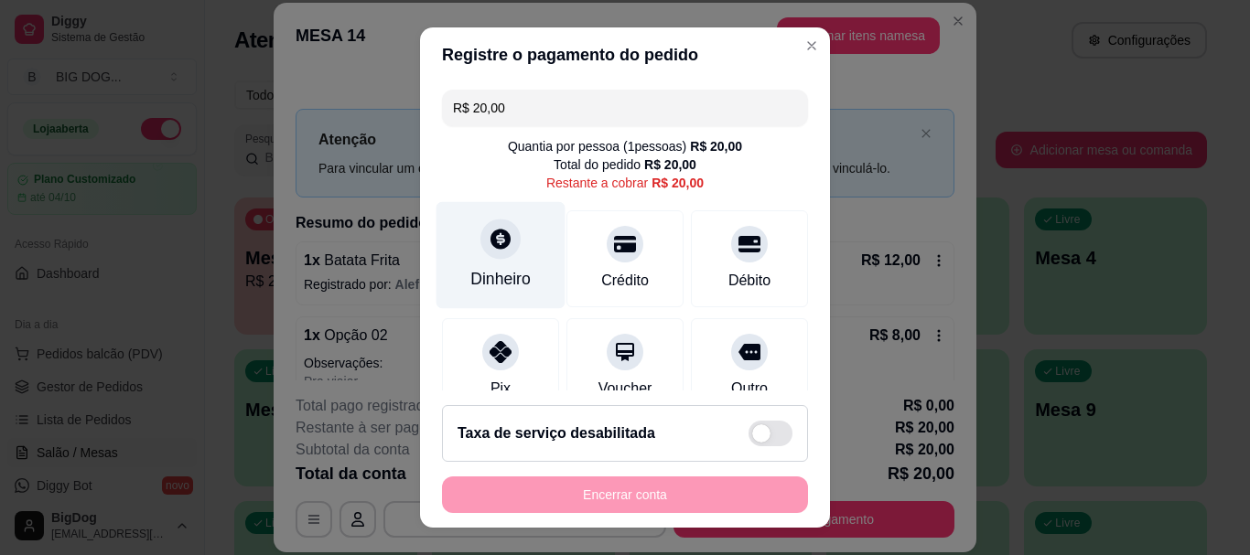
click at [489, 270] on div "Dinheiro" at bounding box center [500, 280] width 60 height 24
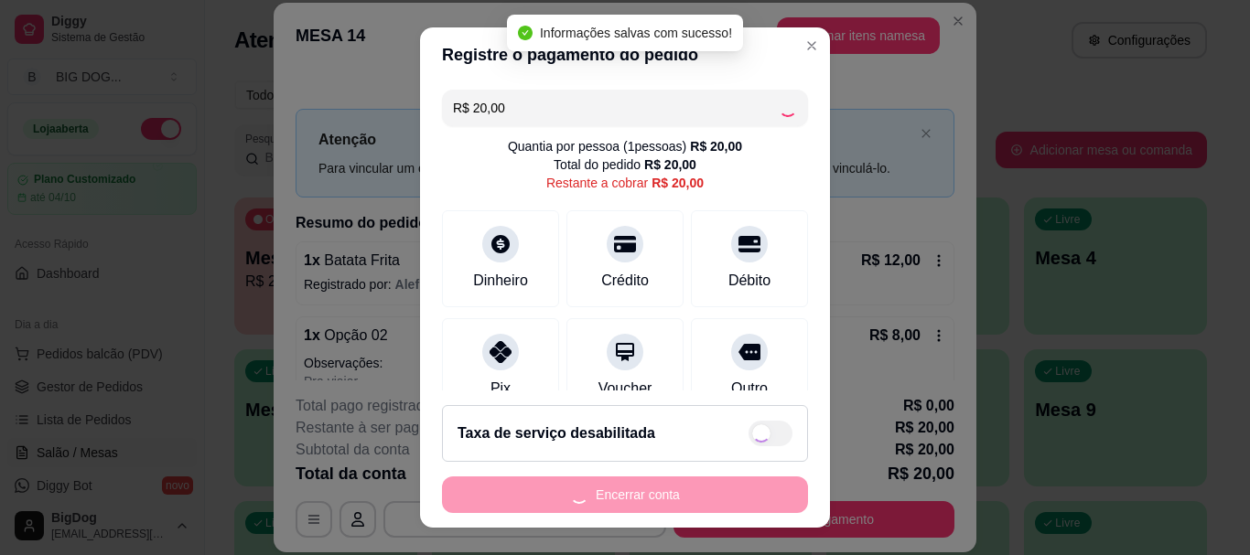
type input "R$ 0,00"
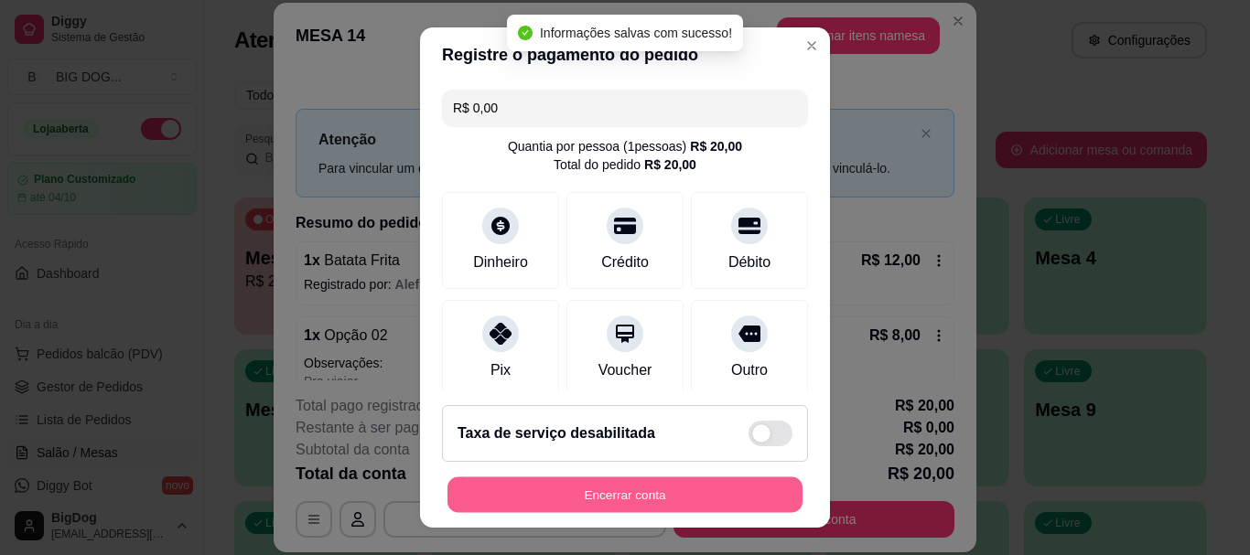
click at [647, 484] on button "Encerrar conta" at bounding box center [624, 495] width 355 height 36
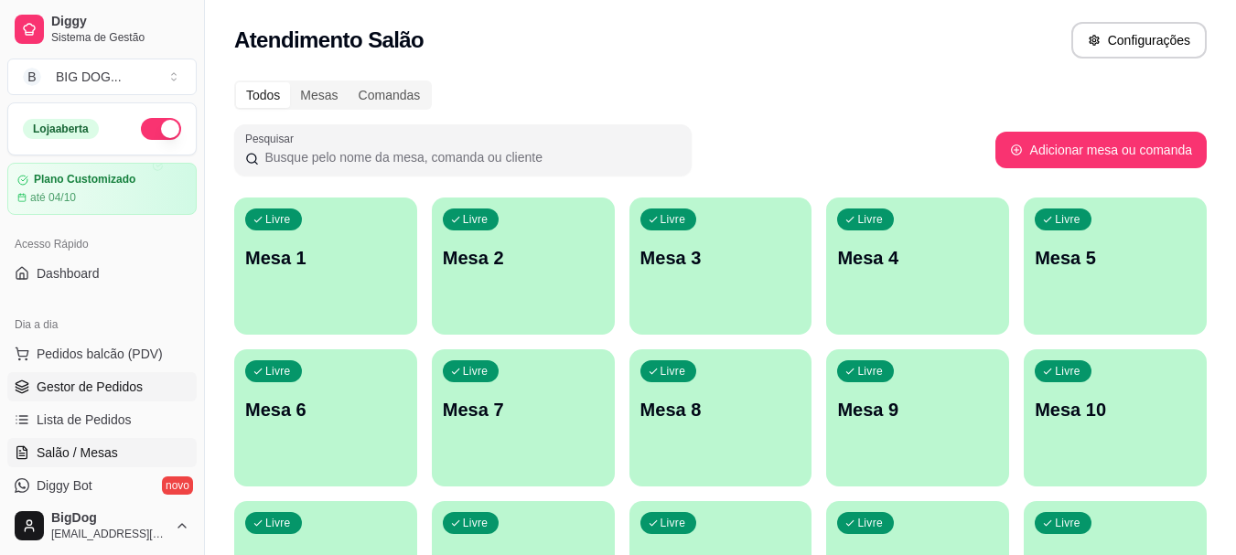
click at [119, 382] on span "Gestor de Pedidos" at bounding box center [90, 387] width 106 height 18
